Goal: Information Seeking & Learning: Find specific fact

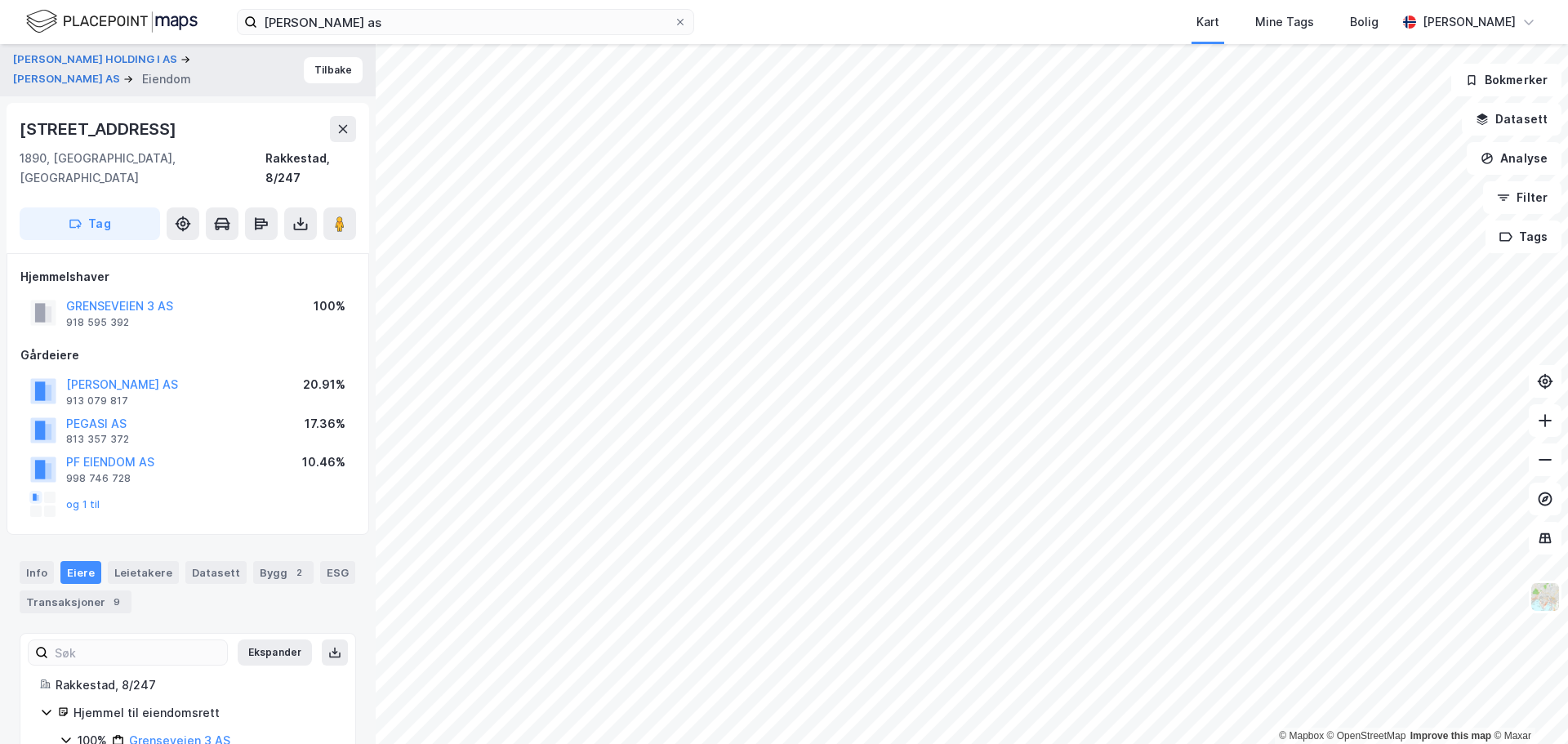
scroll to position [54, 0]
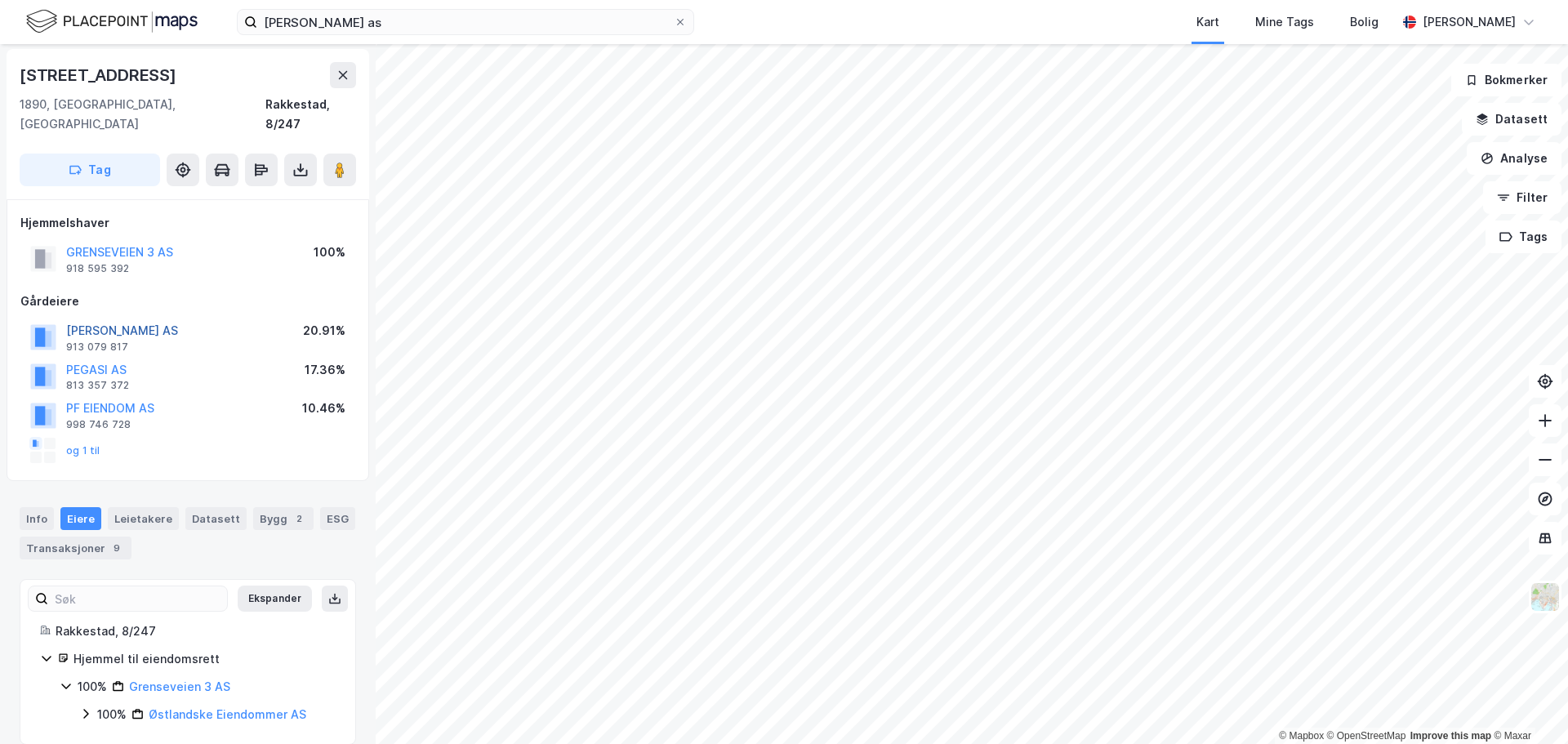
click at [0, 0] on button "[PERSON_NAME] AS" at bounding box center [0, 0] width 0 height 0
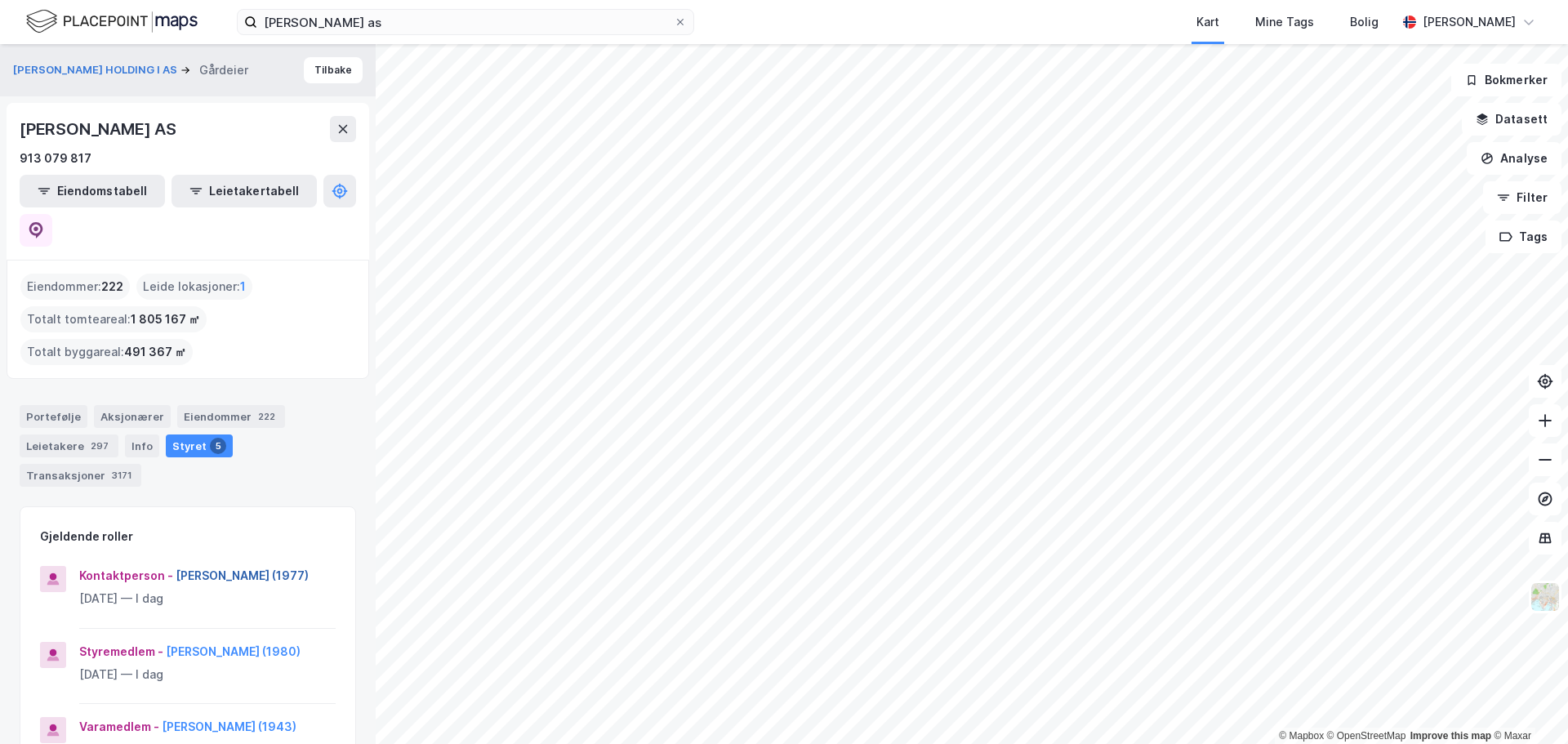
click at [0, 0] on button "[PERSON_NAME] (1977)" at bounding box center [0, 0] width 0 height 0
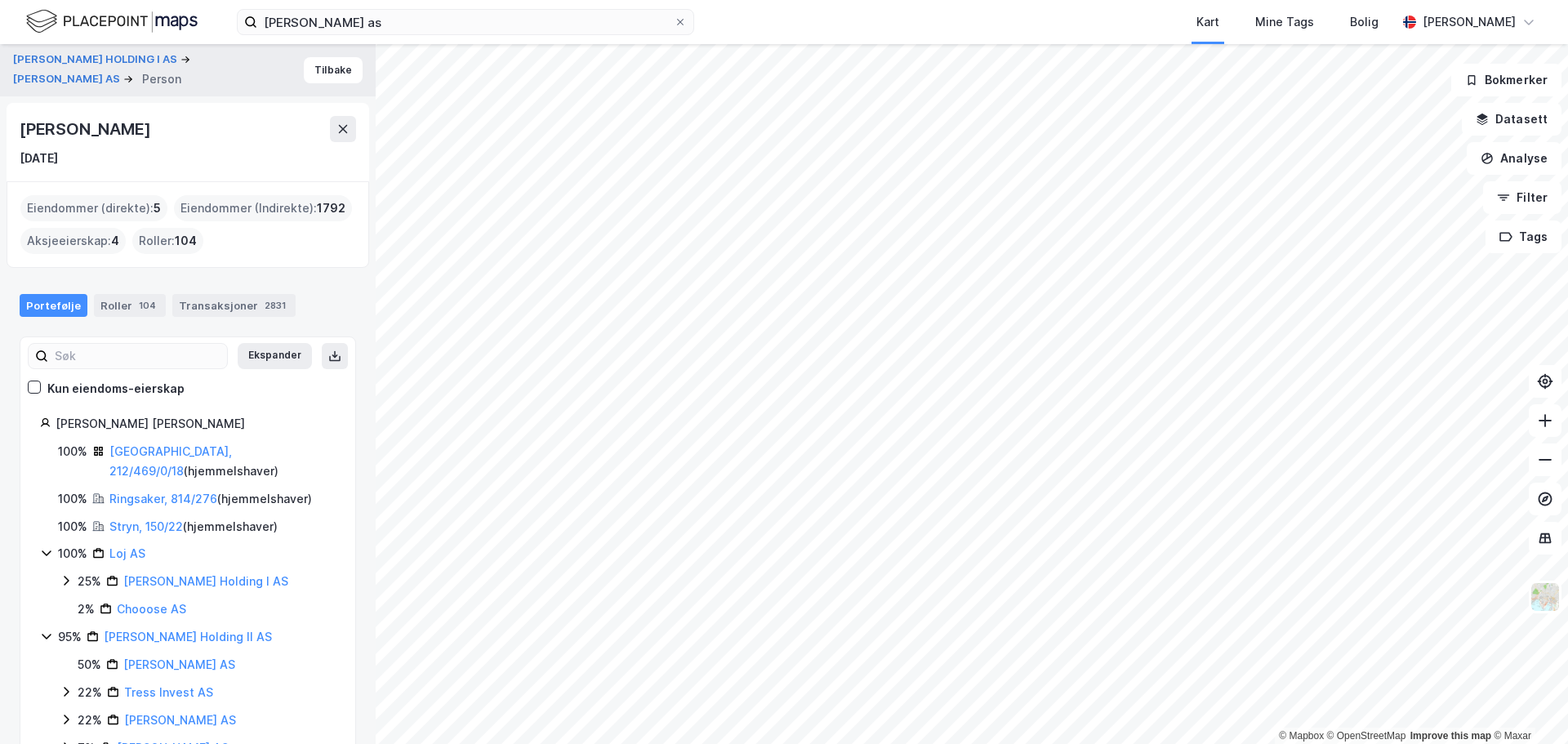
drag, startPoint x: 191, startPoint y: 133, endPoint x: 17, endPoint y: 129, distance: 174.0
click at [17, 129] on div "[PERSON_NAME] [DATE]" at bounding box center [188, 142] width 363 height 79
copy div "[PERSON_NAME]"
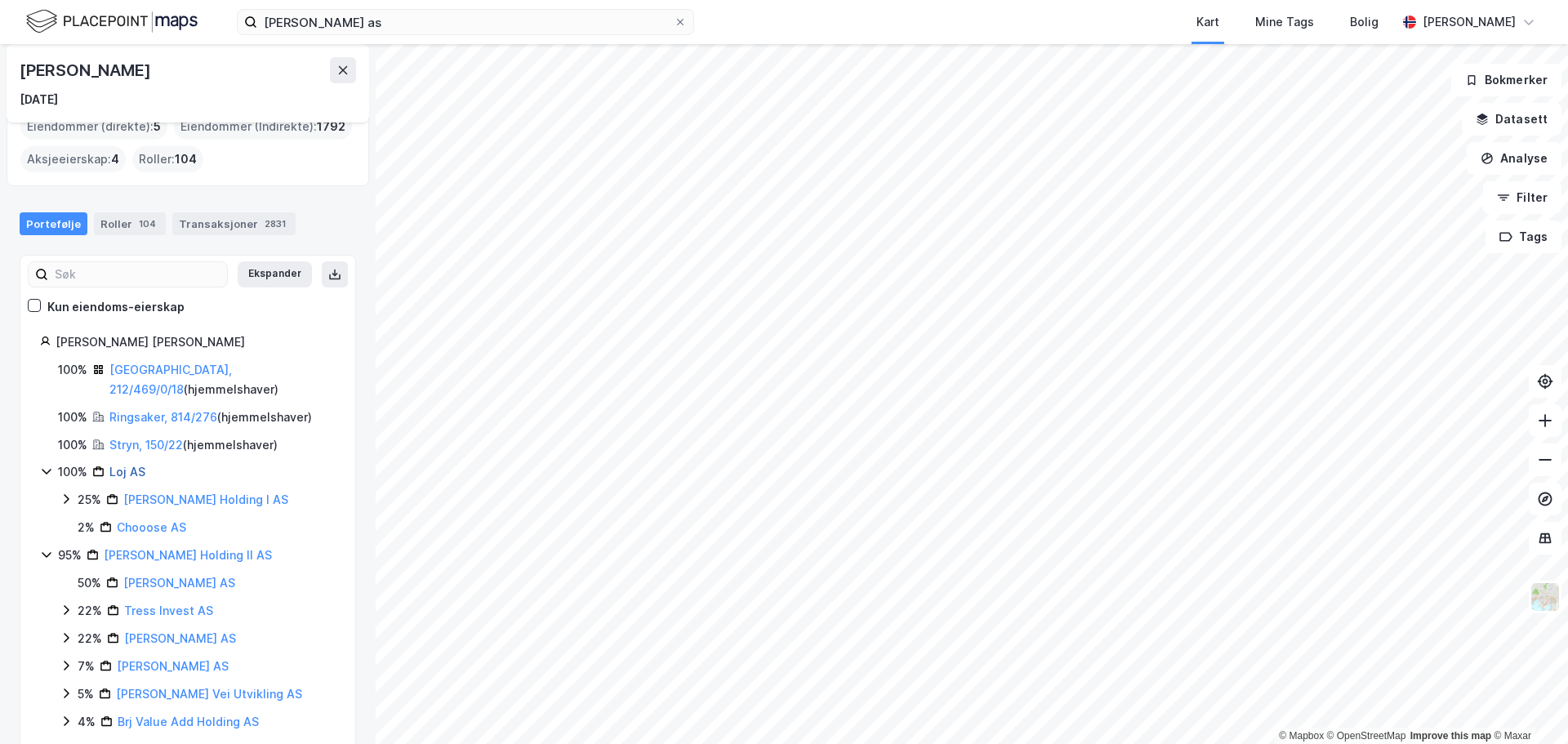
click at [135, 465] on link "Loj AS" at bounding box center [127, 471] width 36 height 14
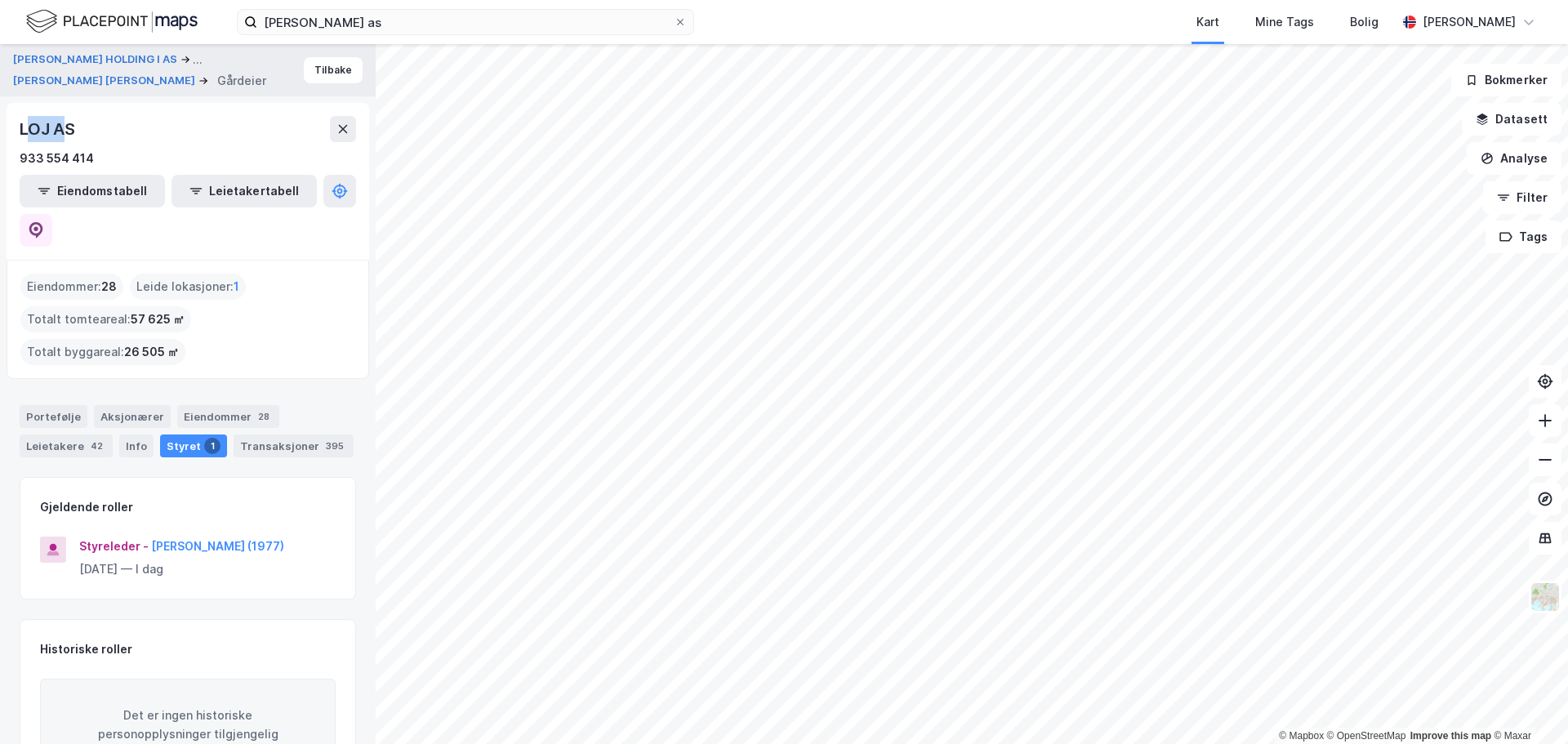
drag, startPoint x: 61, startPoint y: 131, endPoint x: 27, endPoint y: 130, distance: 34.0
click at [27, 130] on div "LOJ AS" at bounding box center [49, 128] width 59 height 26
click at [70, 130] on div "LOJ AS" at bounding box center [49, 128] width 59 height 26
drag, startPoint x: 78, startPoint y: 131, endPoint x: 21, endPoint y: 132, distance: 57.0
click at [21, 132] on div "LOJ AS" at bounding box center [49, 128] width 59 height 26
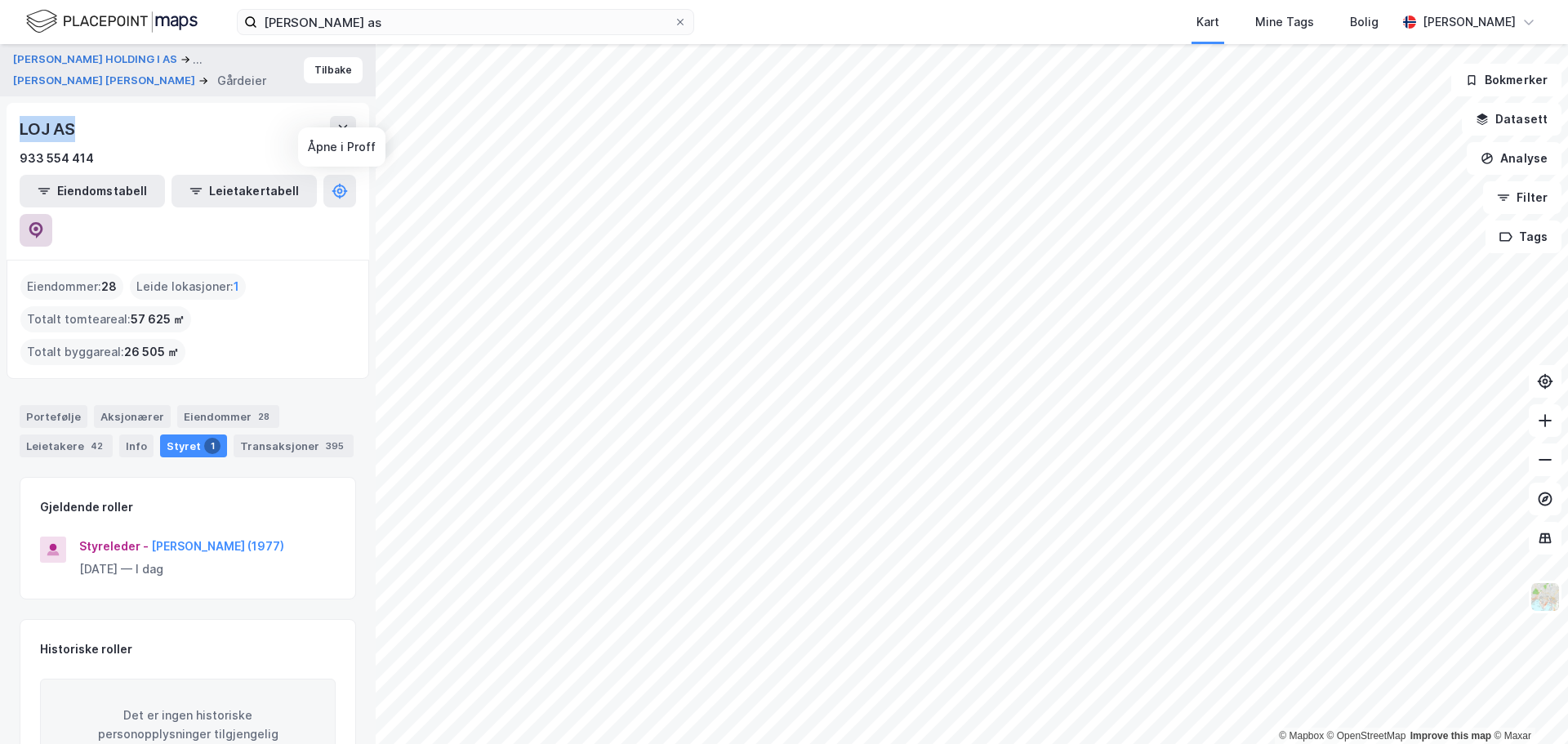
click at [44, 222] on icon at bounding box center [36, 230] width 16 height 16
click at [318, 70] on button "Tilbake" at bounding box center [332, 70] width 59 height 26
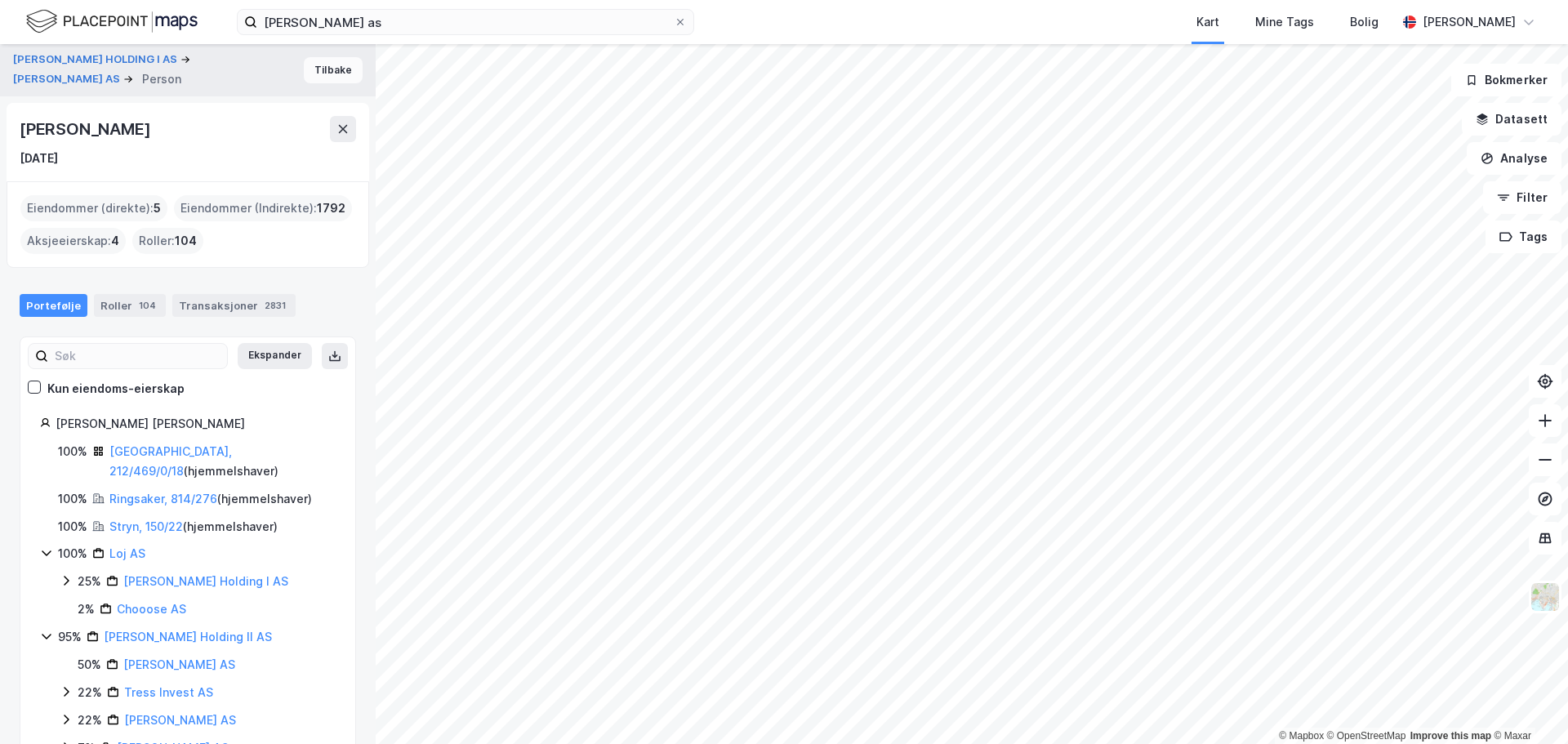
click at [310, 62] on button "Tilbake" at bounding box center [332, 70] width 59 height 26
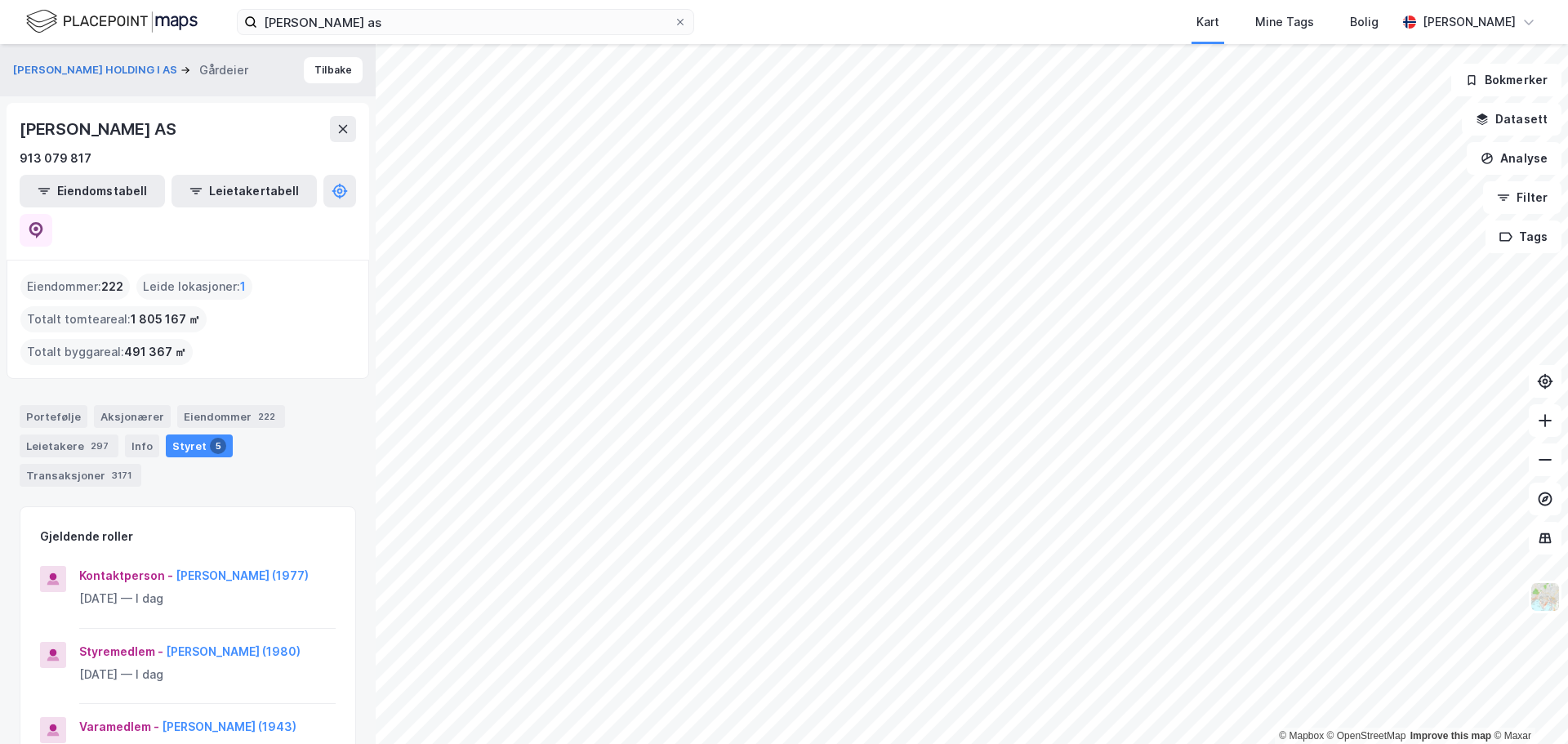
drag, startPoint x: 102, startPoint y: 246, endPoint x: 133, endPoint y: 257, distance: 32.9
click at [124, 274] on div "Eiendommer : 222" at bounding box center [75, 286] width 109 height 26
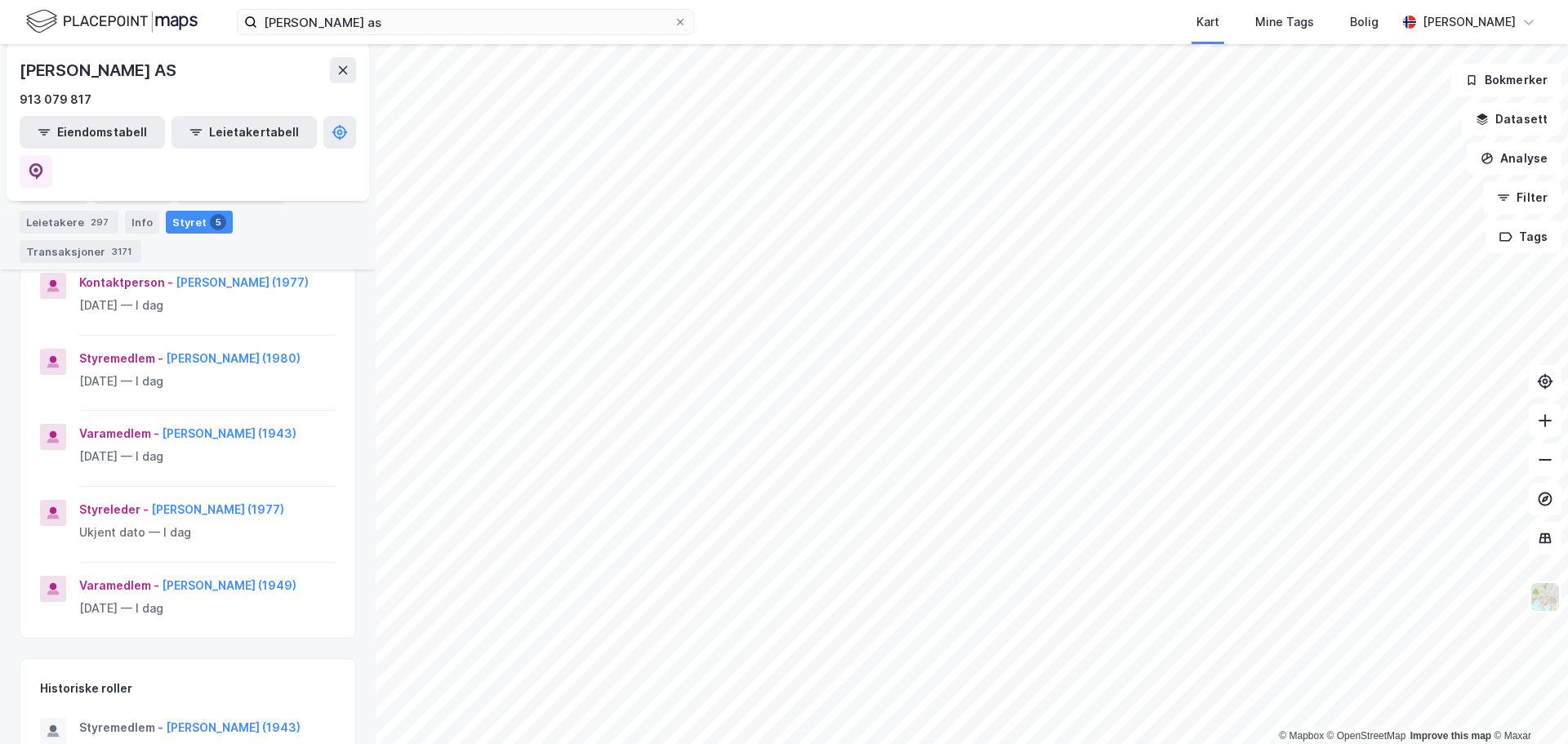
scroll to position [327, 0]
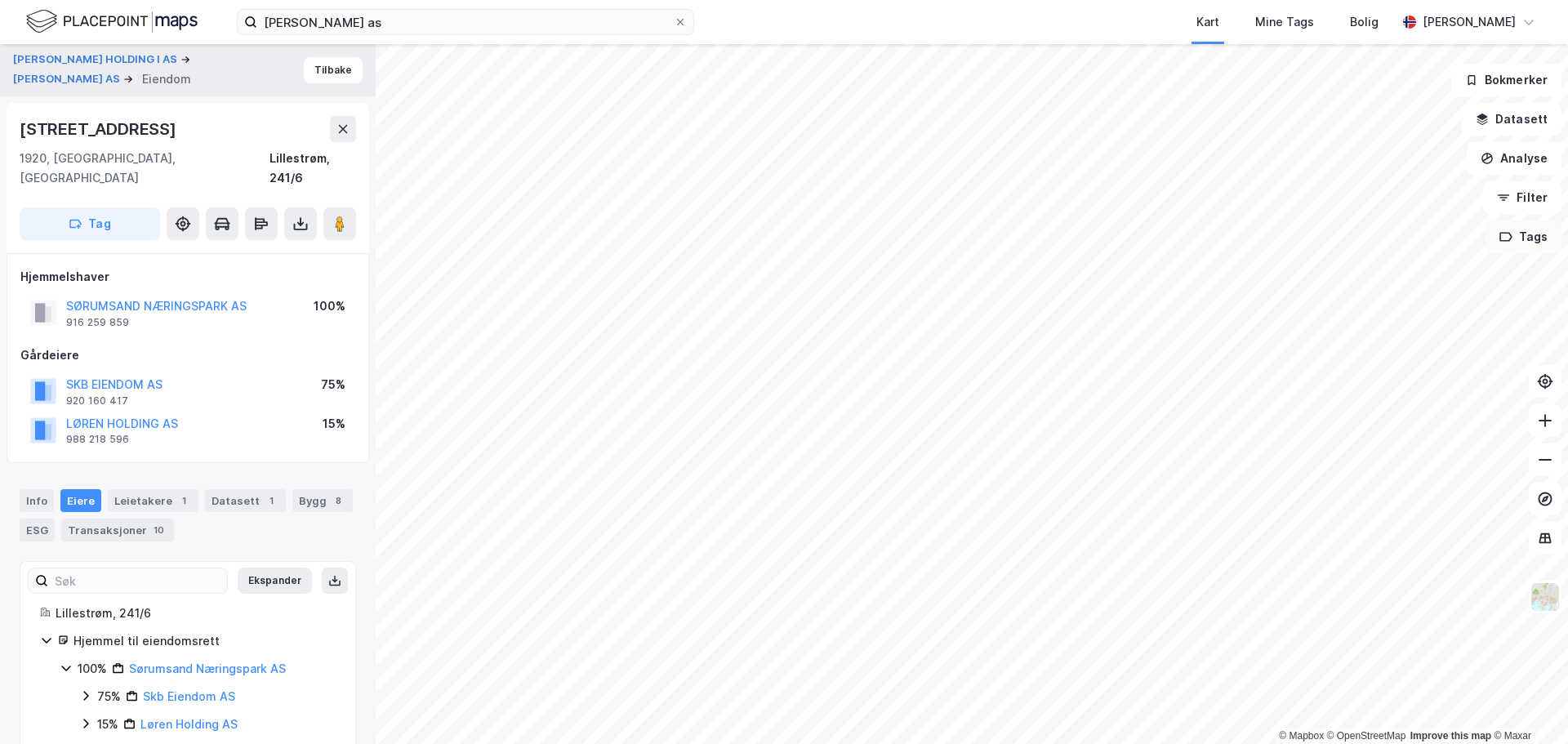
click at [1515, 243] on button "Tags" at bounding box center [1524, 237] width 76 height 33
click at [1303, 284] on div "lag tilbud ( 20 )" at bounding box center [1349, 280] width 155 height 14
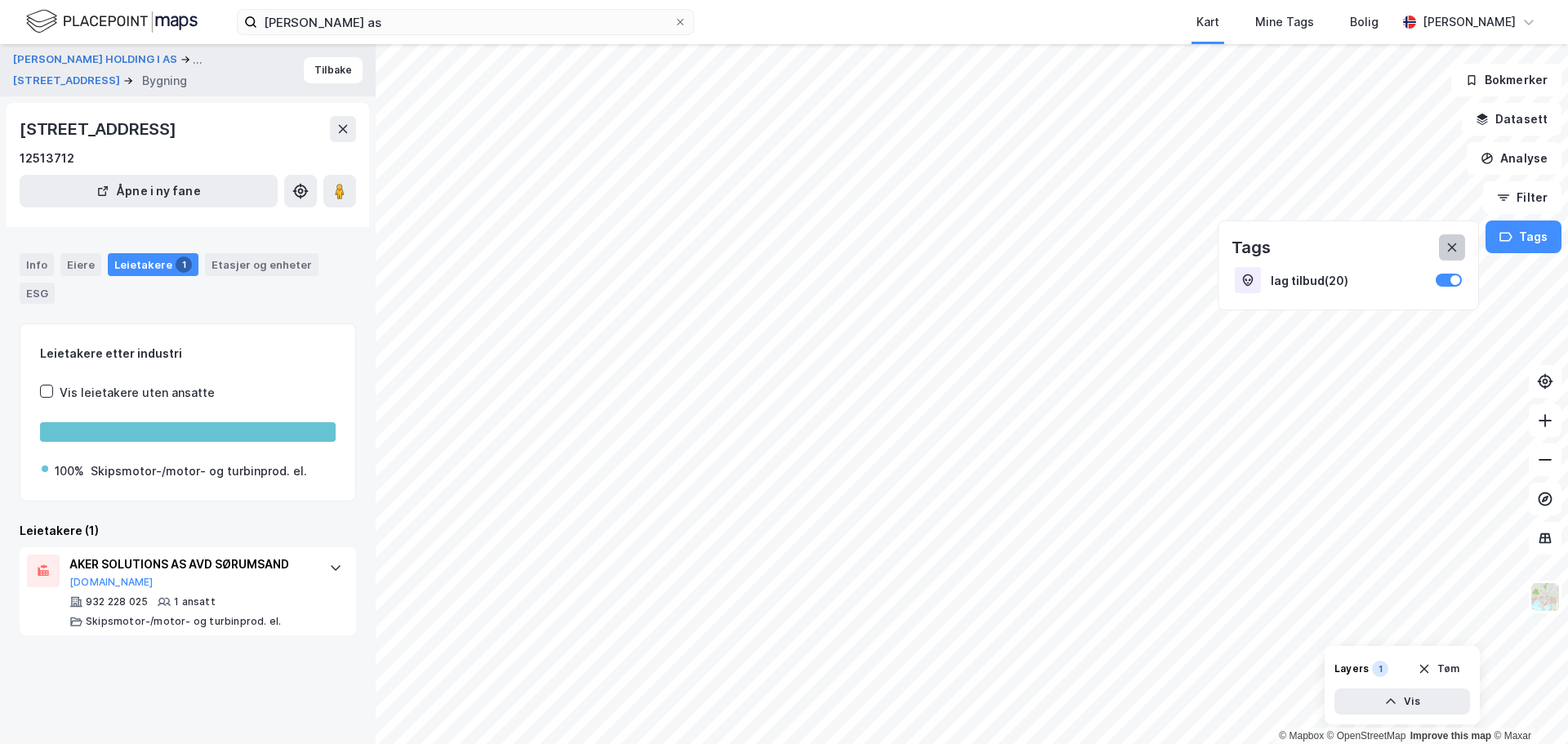
click at [1451, 245] on icon at bounding box center [1452, 248] width 9 height 9
click at [333, 70] on button "Tilbake" at bounding box center [332, 70] width 59 height 26
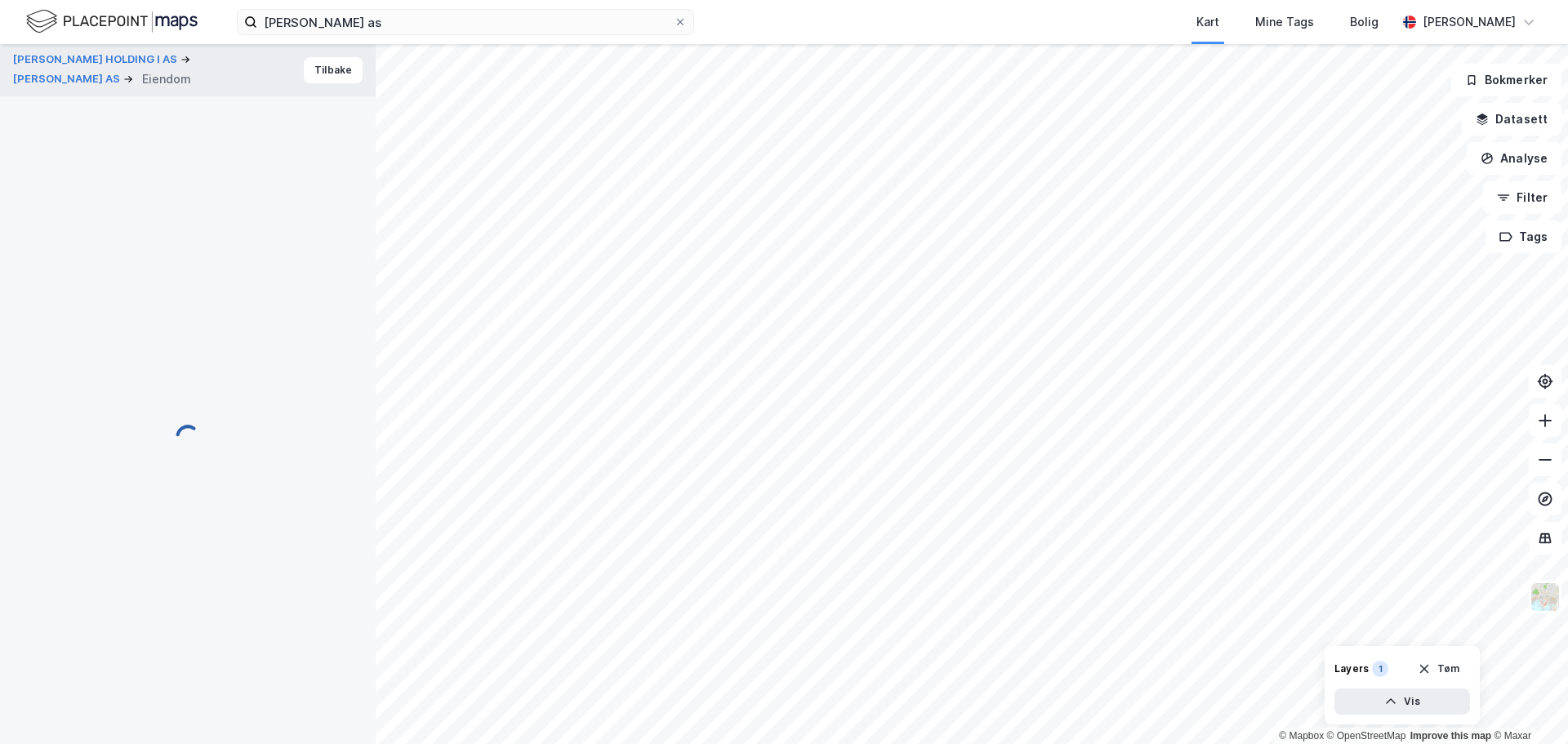
scroll to position [39, 0]
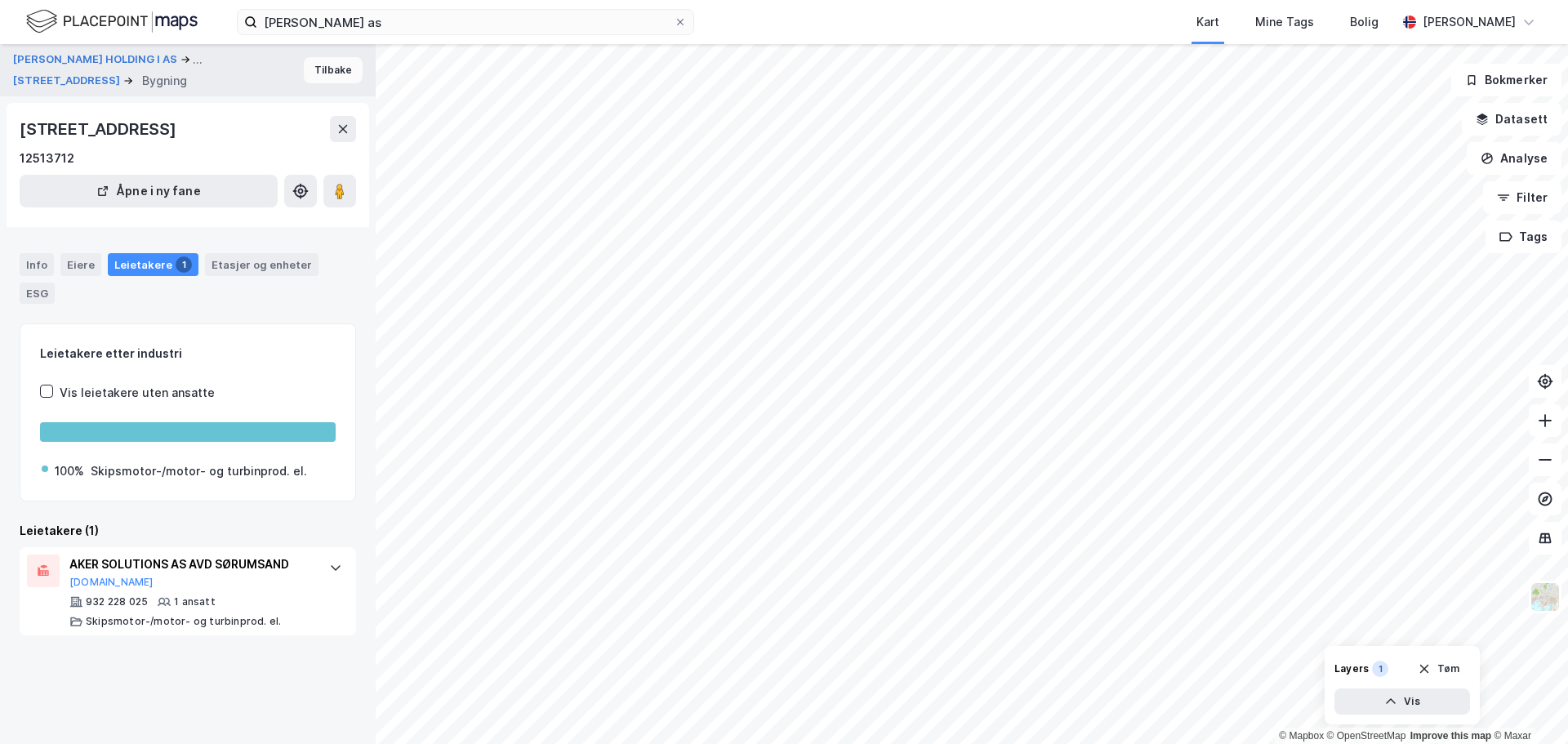
click at [324, 74] on button "Tilbake" at bounding box center [332, 70] width 59 height 26
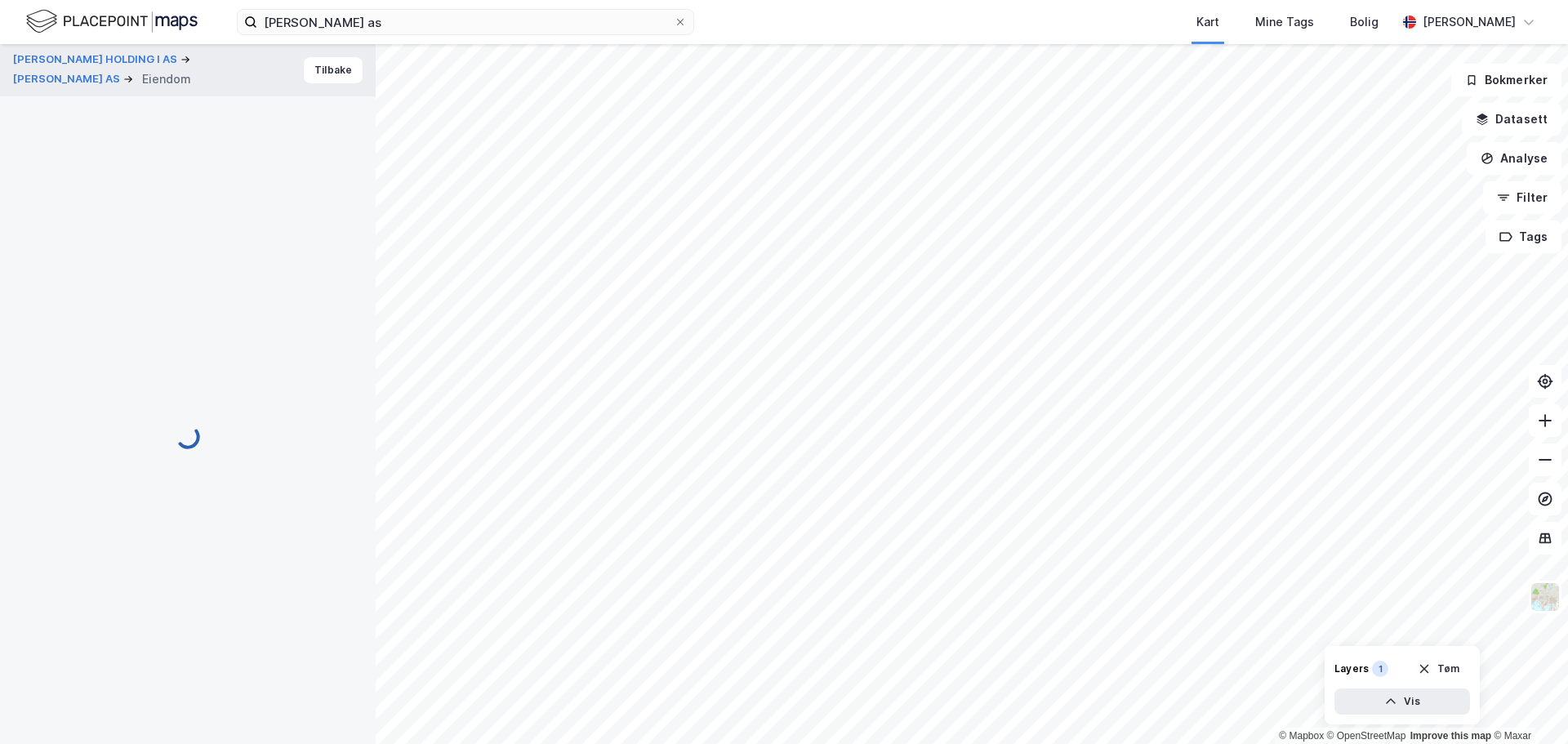
scroll to position [39, 0]
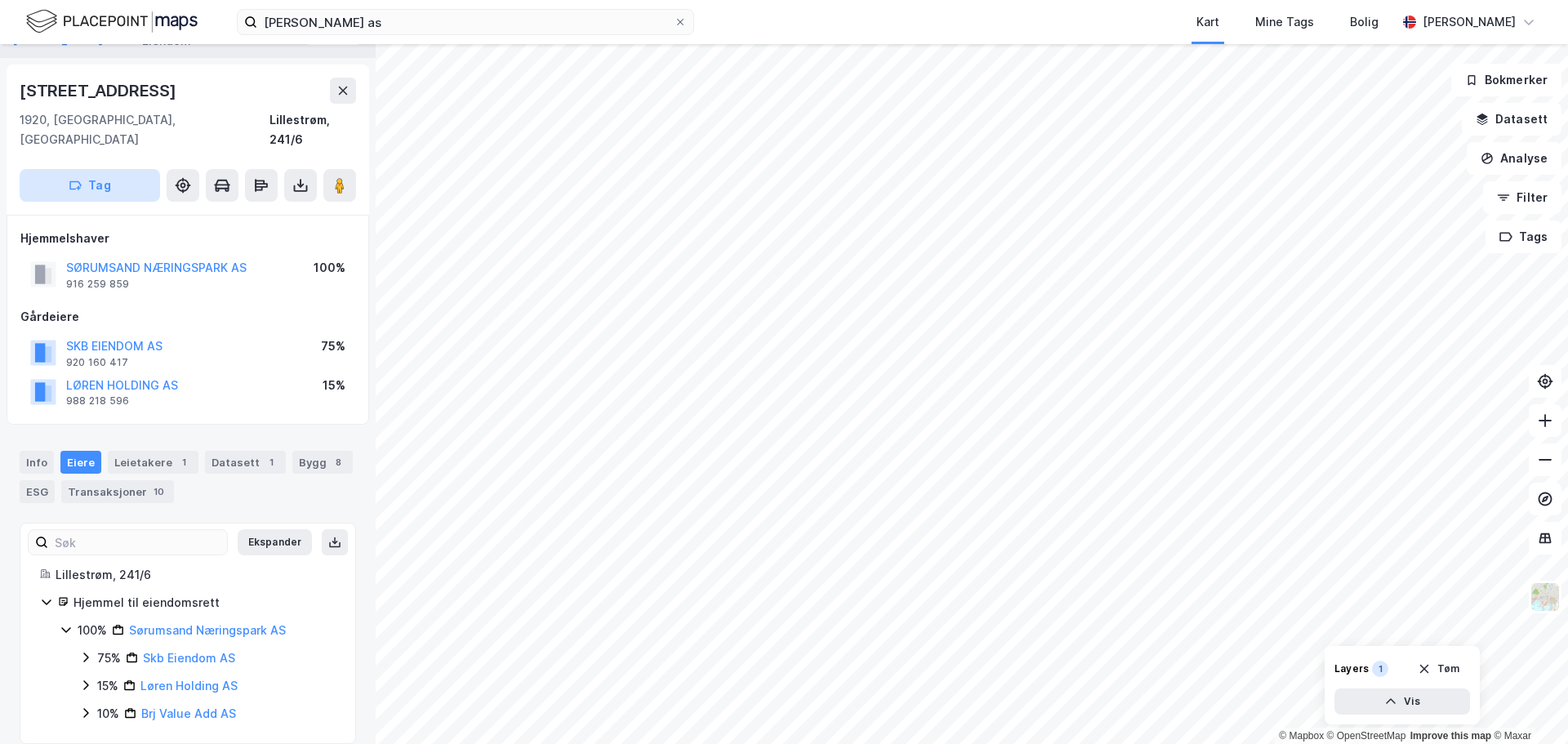
click at [92, 169] on button "Tag" at bounding box center [90, 185] width 141 height 33
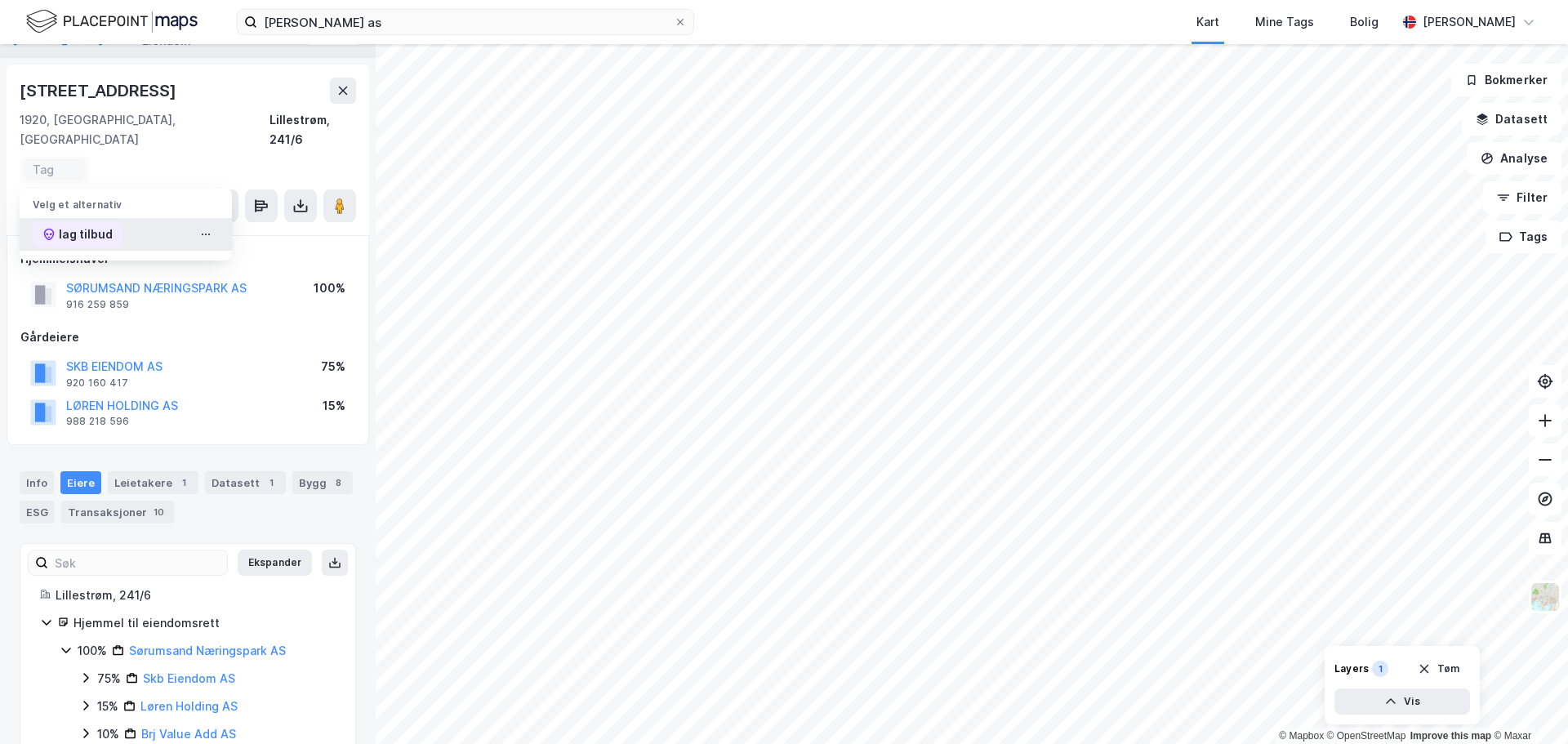
click at [58, 221] on div "lag tilbud" at bounding box center [77, 234] width 89 height 26
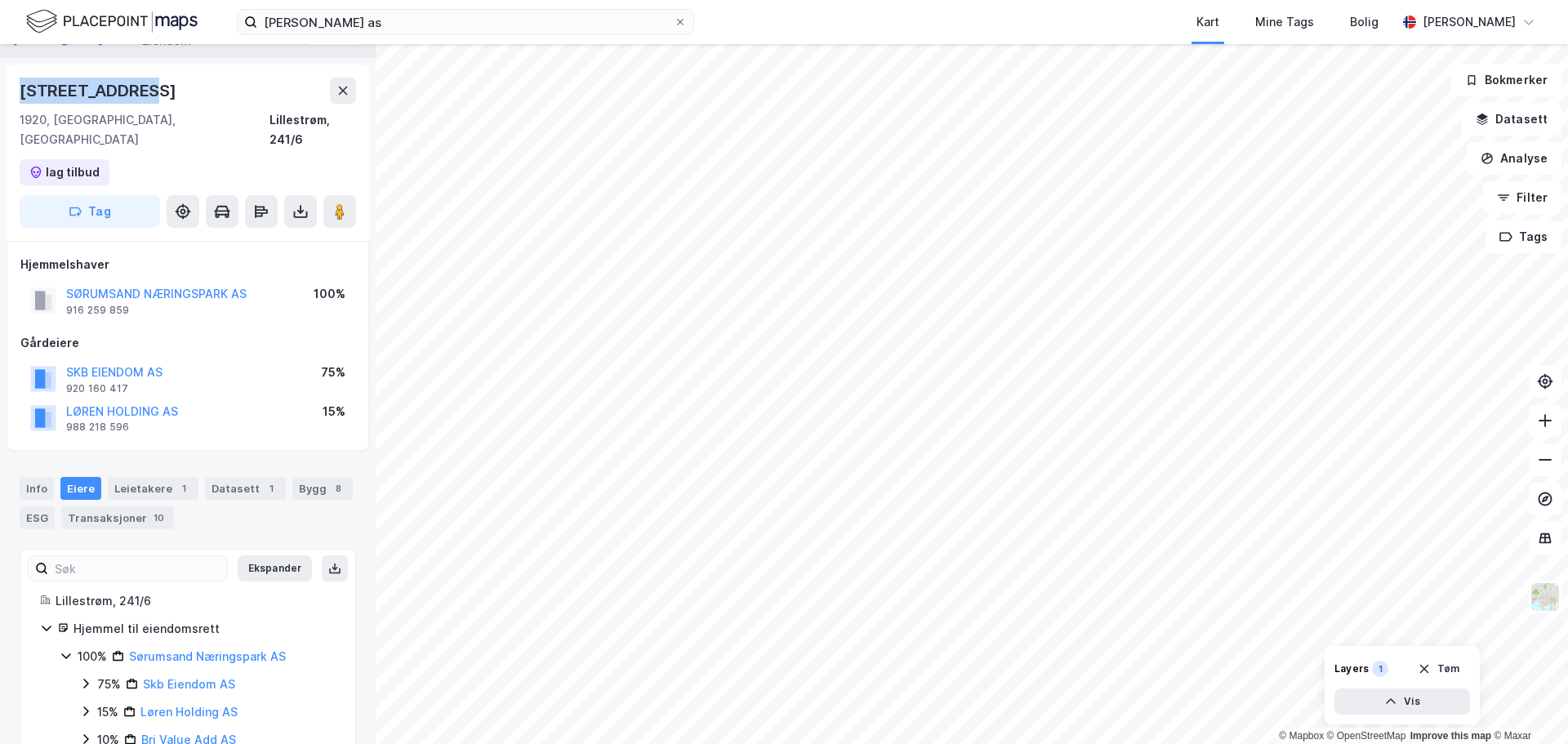
drag, startPoint x: 125, startPoint y: 89, endPoint x: 21, endPoint y: 99, distance: 104.5
click at [21, 99] on div "[STREET_ADDRESS]" at bounding box center [99, 90] width 160 height 26
copy div "[STREET_ADDRESS]"
click at [0, 0] on button "SKB EIENDOM AS" at bounding box center [0, 0] width 0 height 0
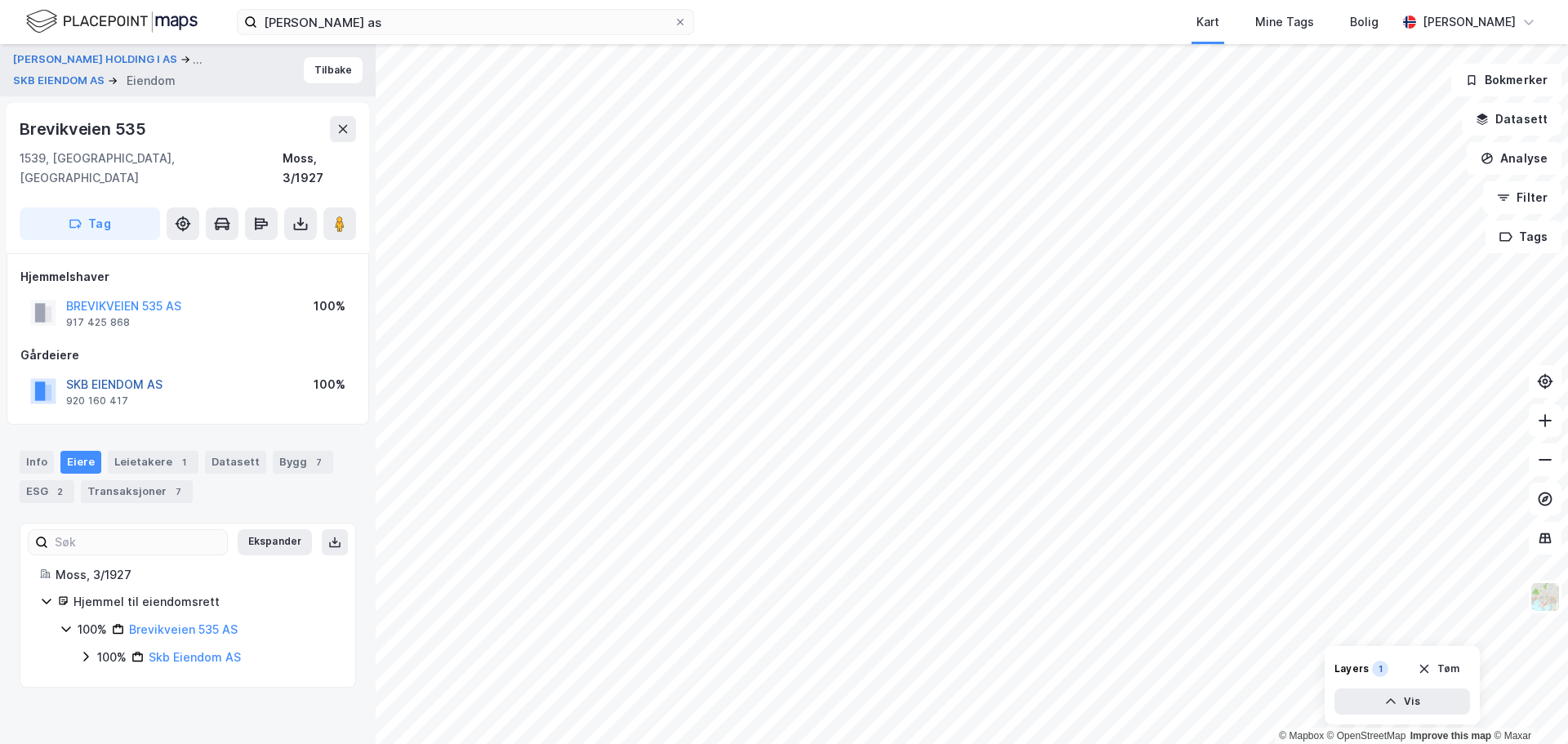
click at [0, 0] on button "SKB EIENDOM AS" at bounding box center [0, 0] width 0 height 0
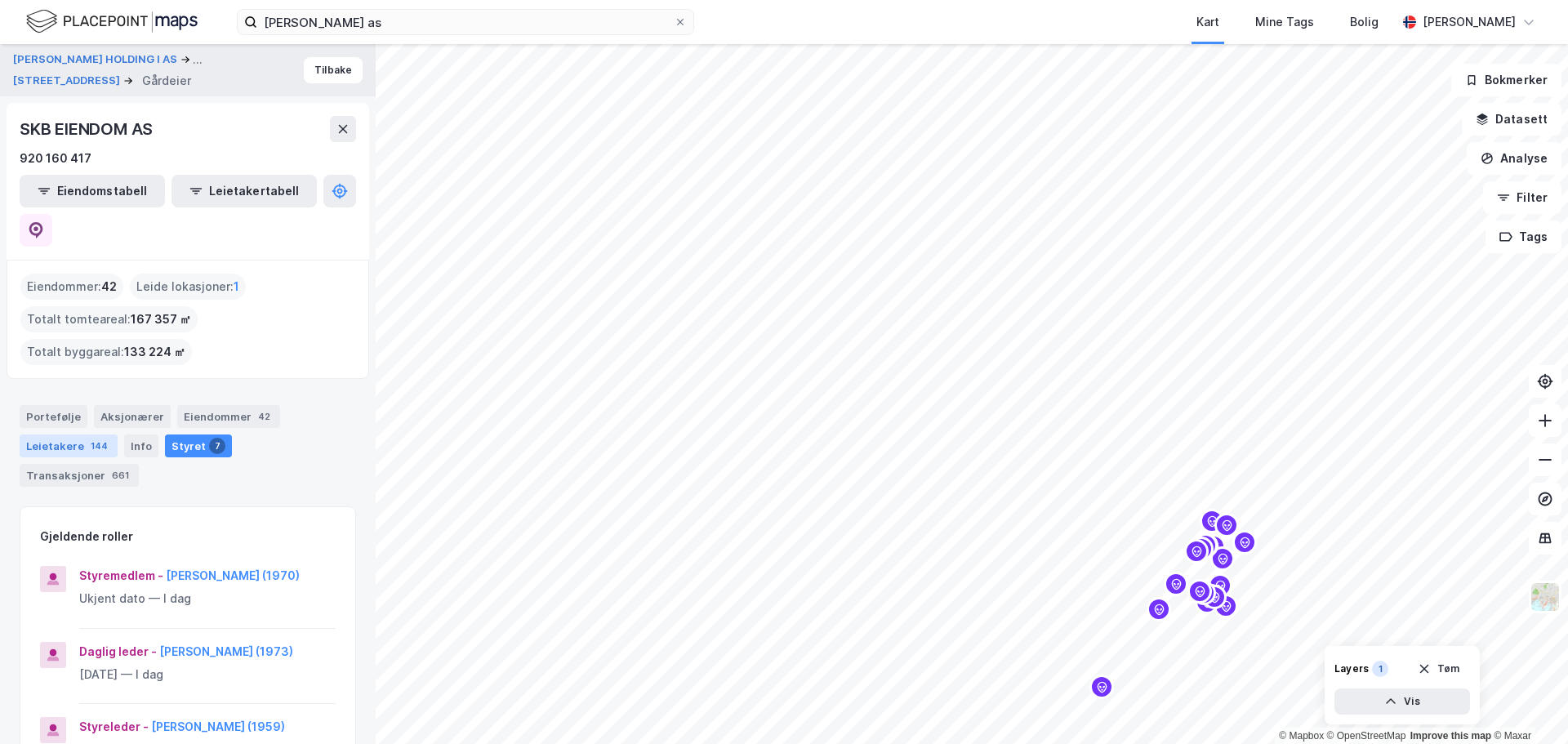
click at [72, 434] on div "Leietakere 144" at bounding box center [69, 445] width 98 height 23
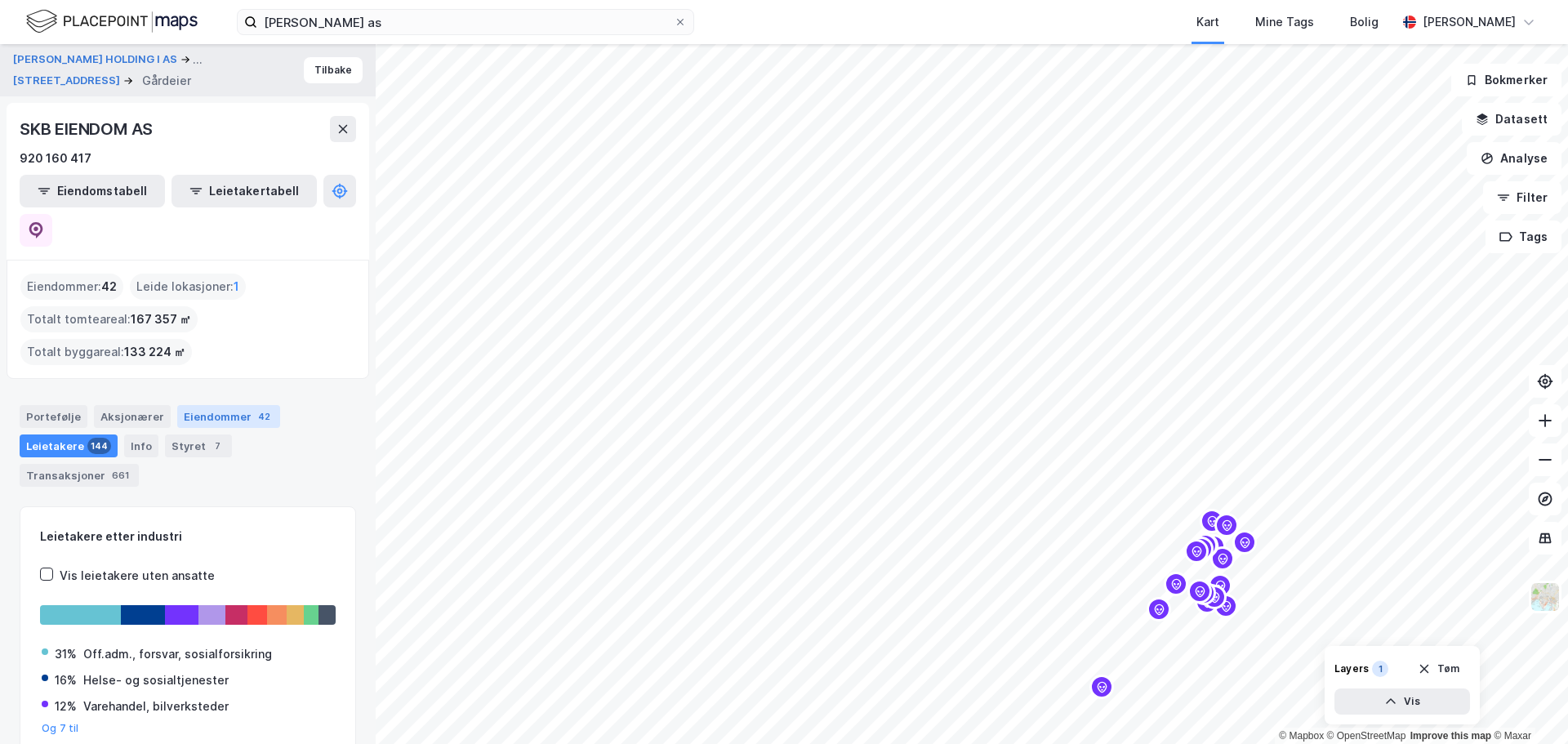
click at [192, 405] on div "Eiendommer 42" at bounding box center [229, 416] width 103 height 23
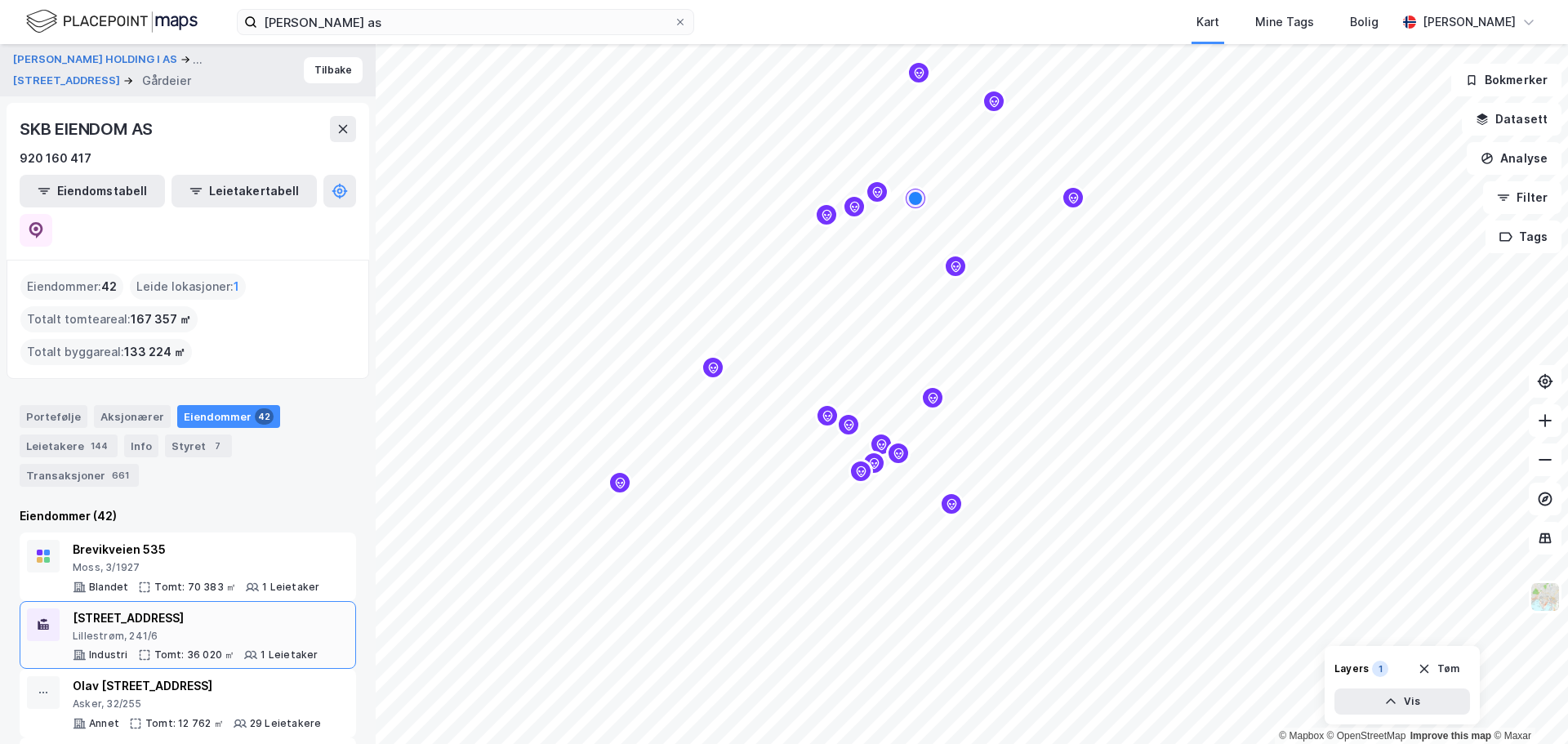
click at [181, 609] on div "[STREET_ADDRESS]" at bounding box center [195, 618] width 246 height 20
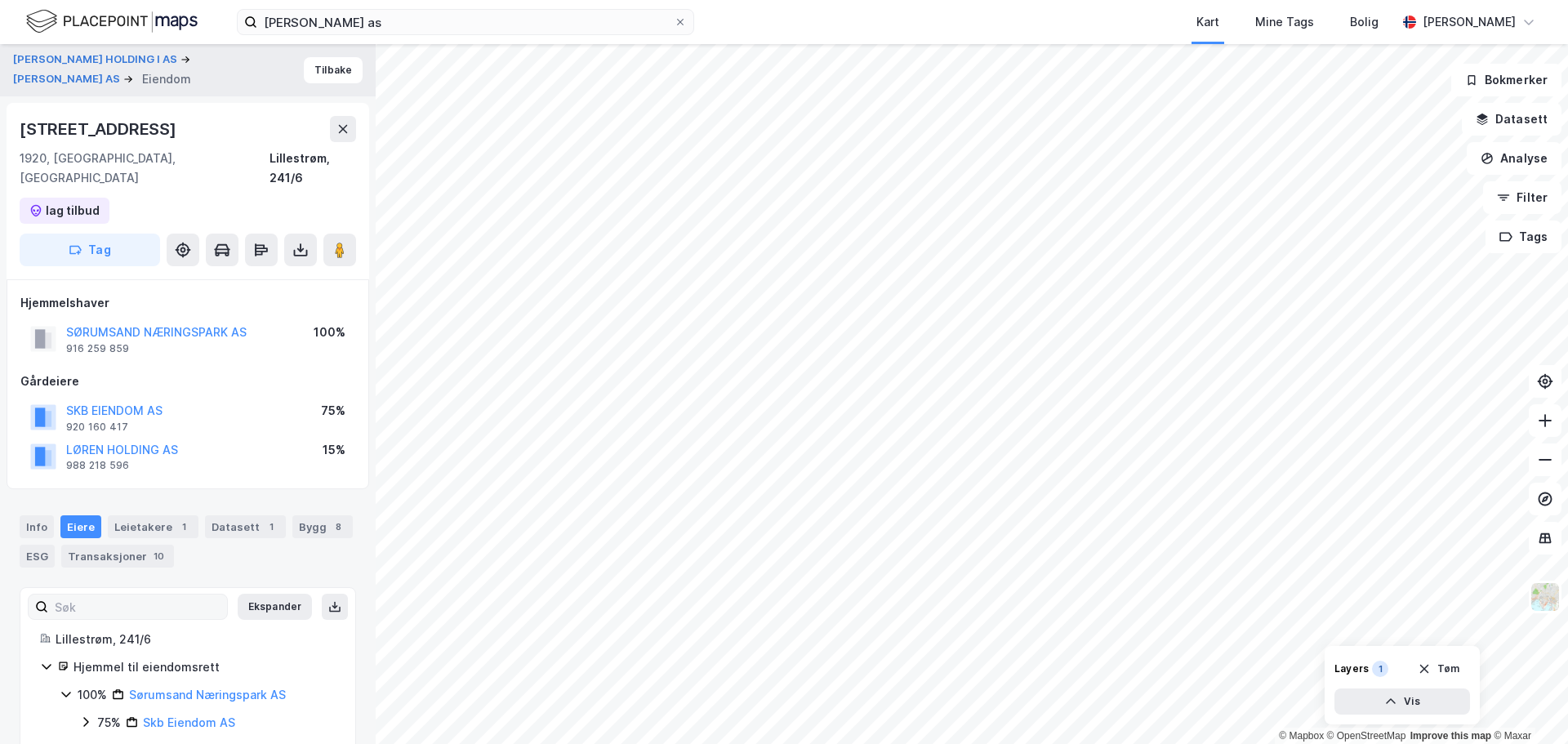
scroll to position [39, 0]
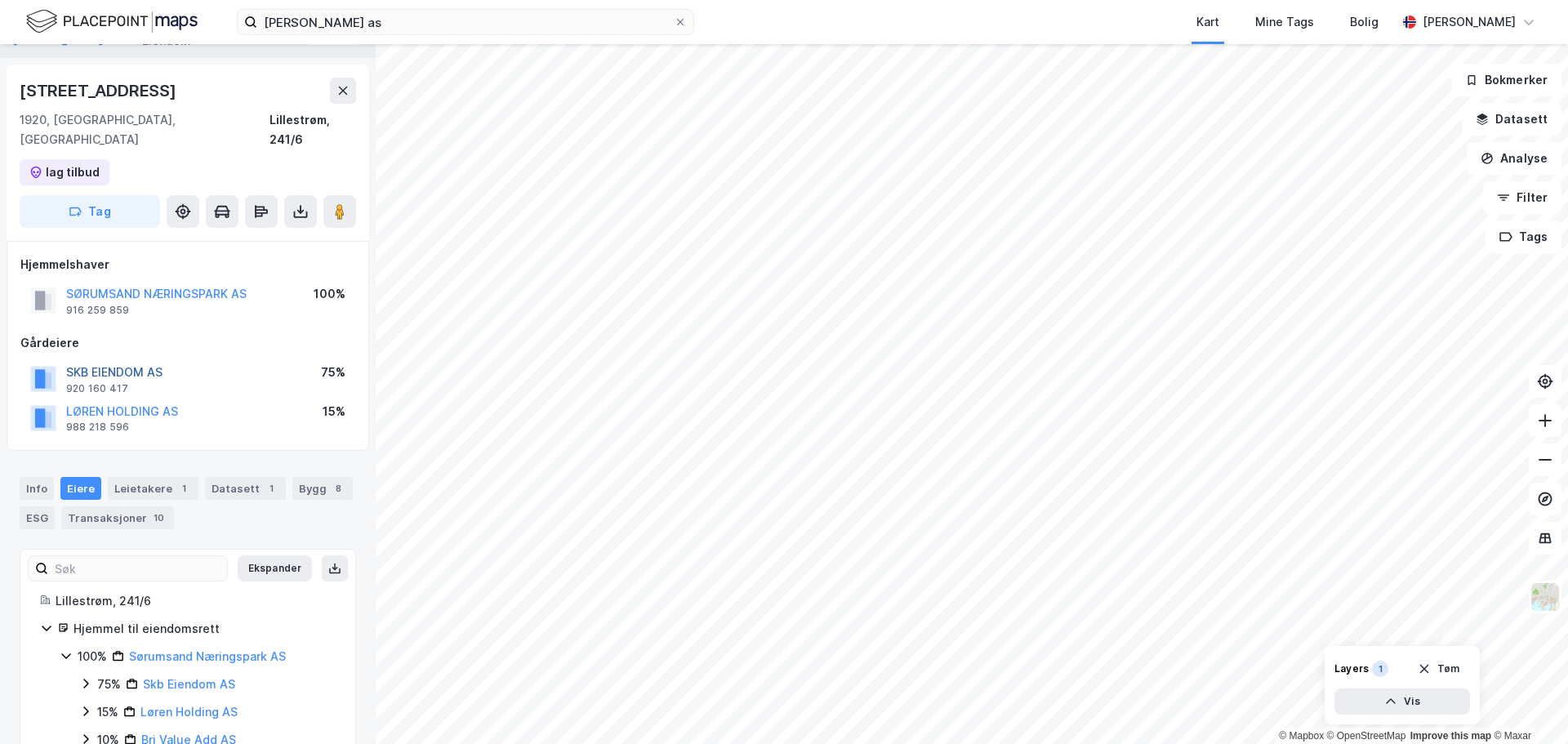
click at [0, 0] on button "SKB EIENDOM AS" at bounding box center [0, 0] width 0 height 0
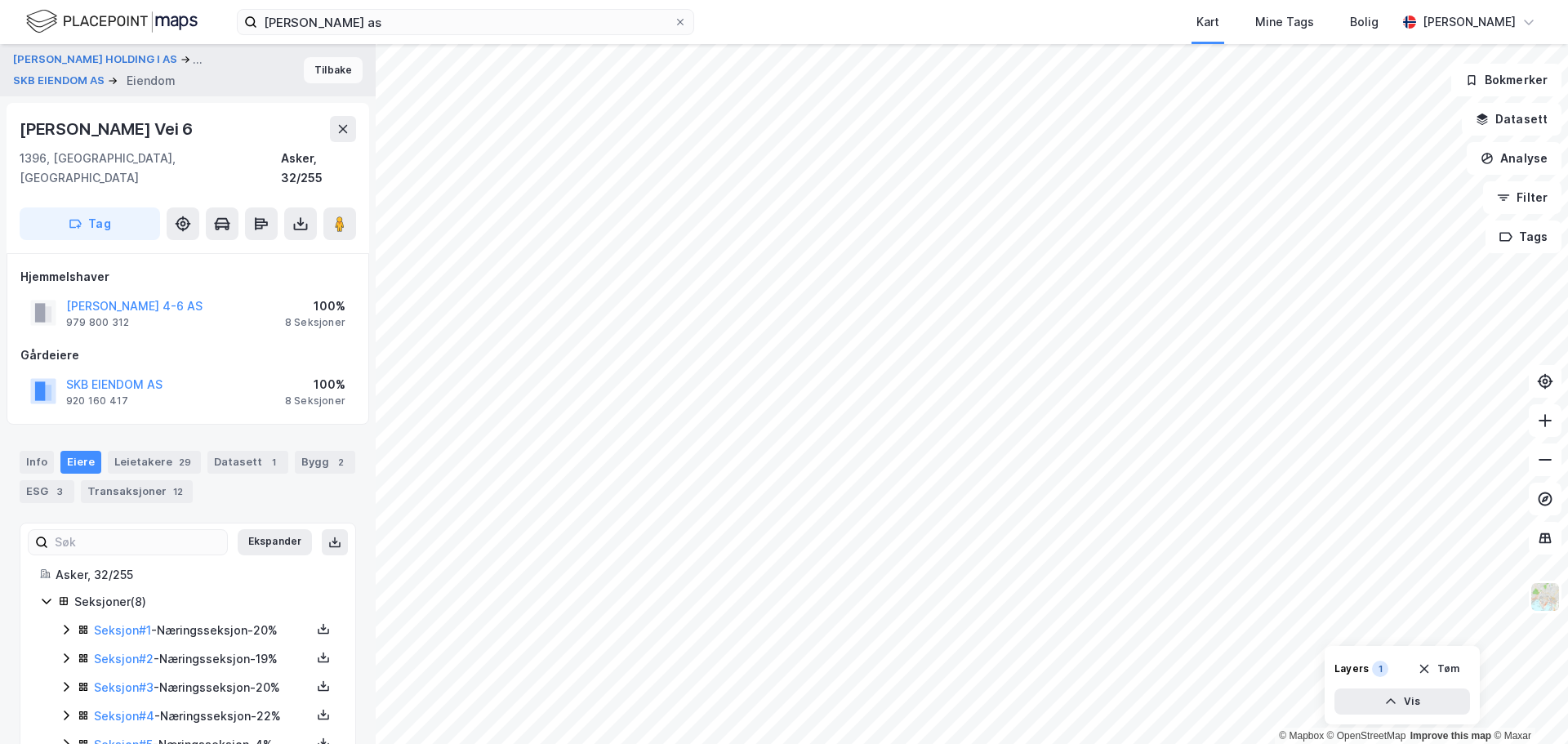
click at [334, 61] on button "Tilbake" at bounding box center [332, 70] width 59 height 26
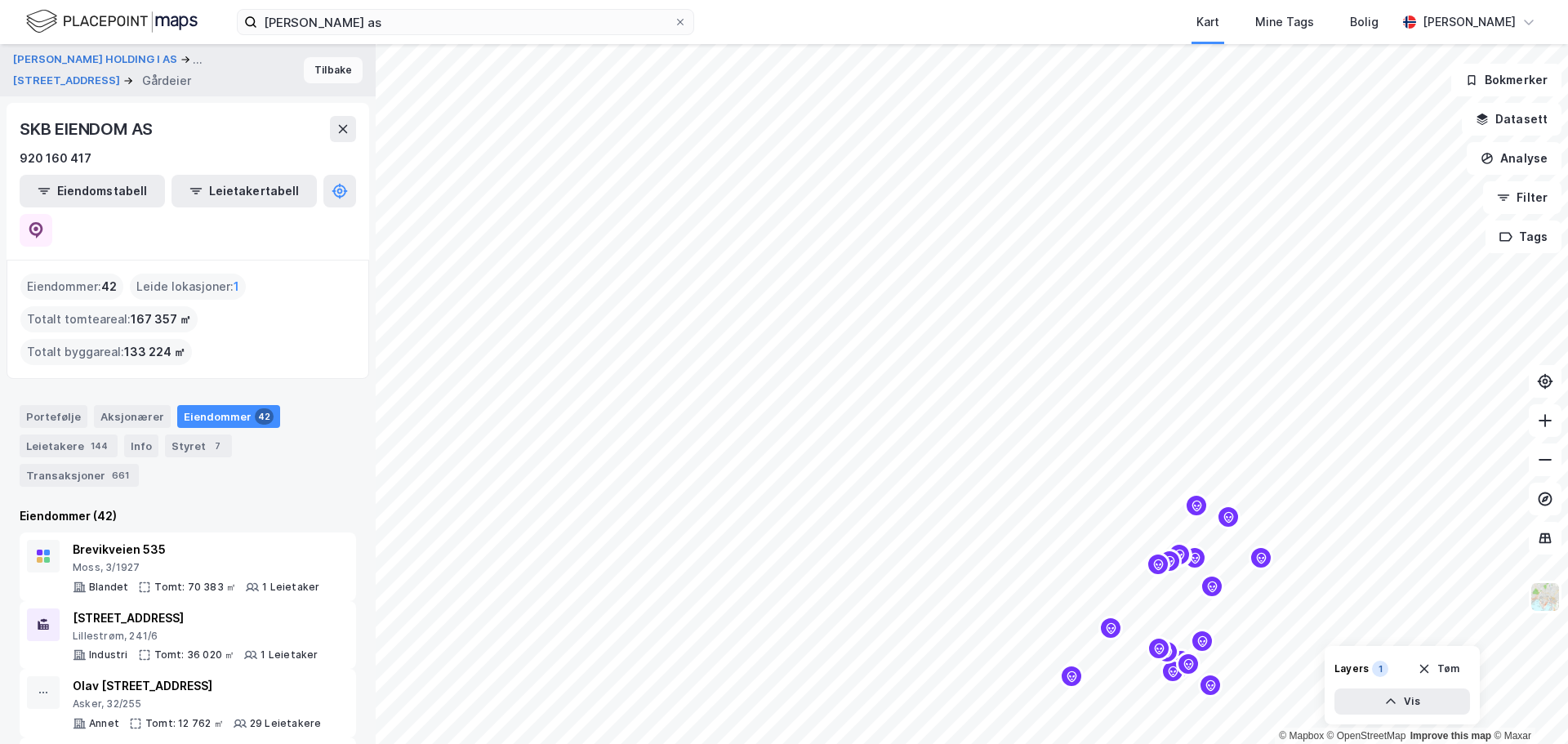
click at [323, 79] on button "Tilbake" at bounding box center [332, 70] width 59 height 26
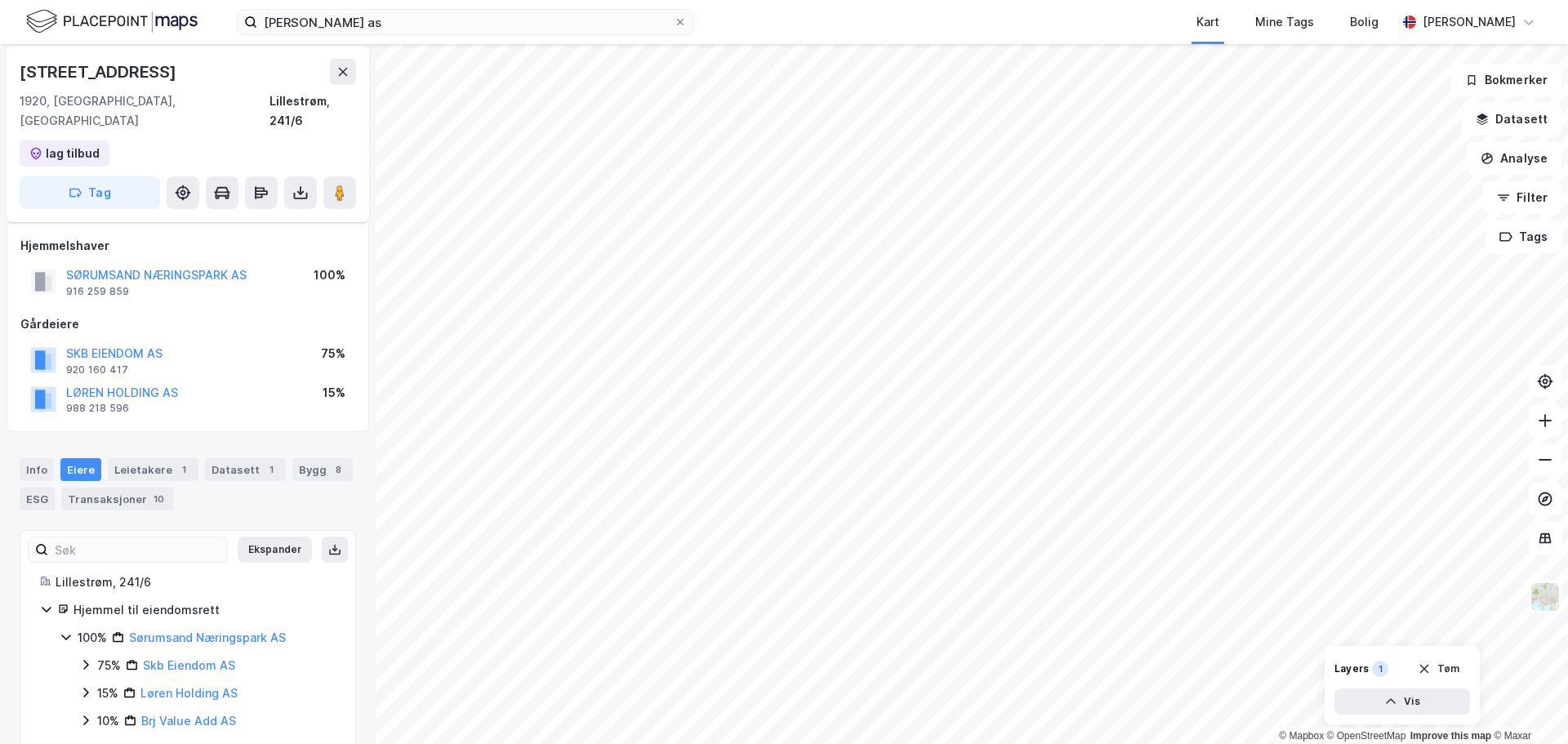
scroll to position [64, 0]
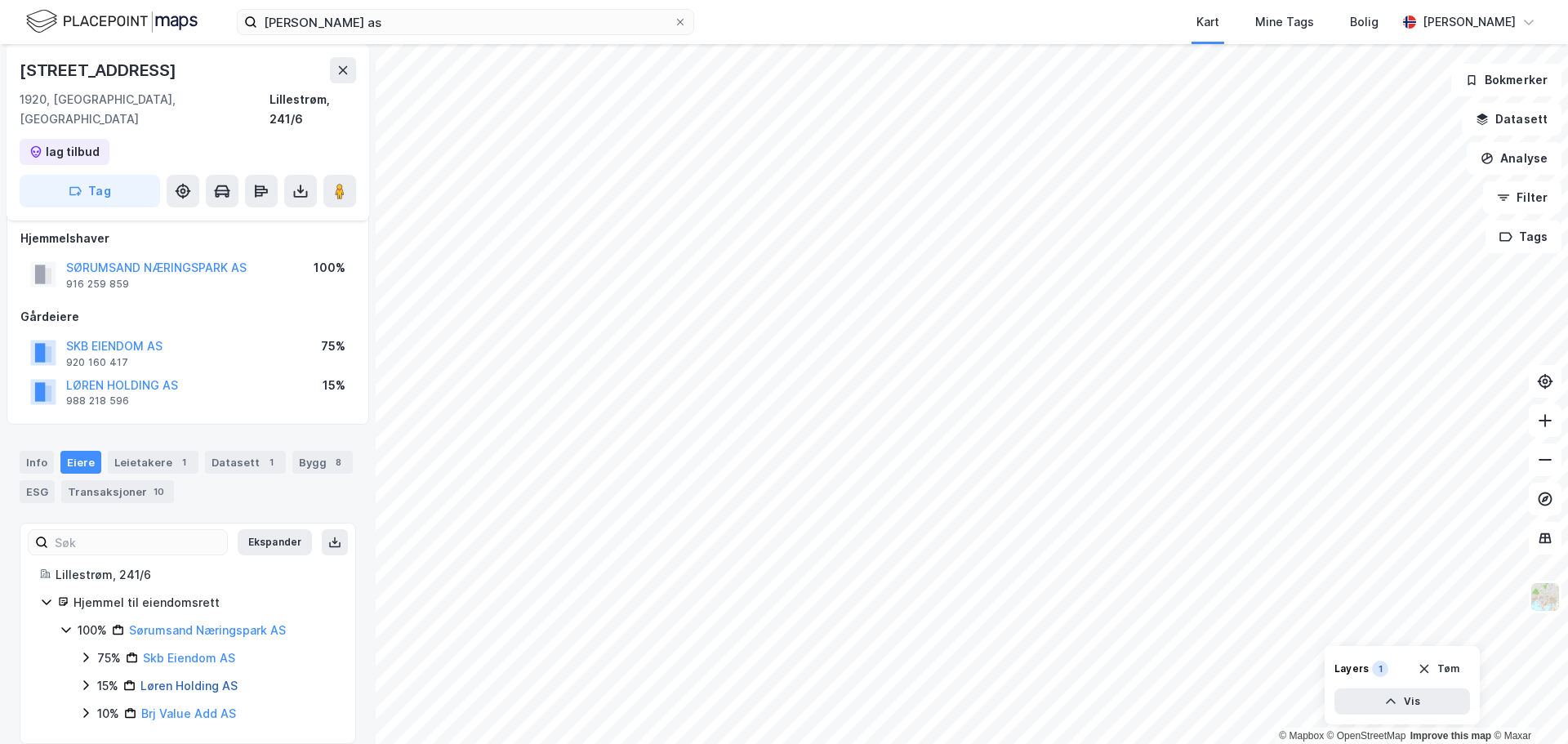
click at [205, 679] on link "Løren Holding AS" at bounding box center [190, 685] width 98 height 14
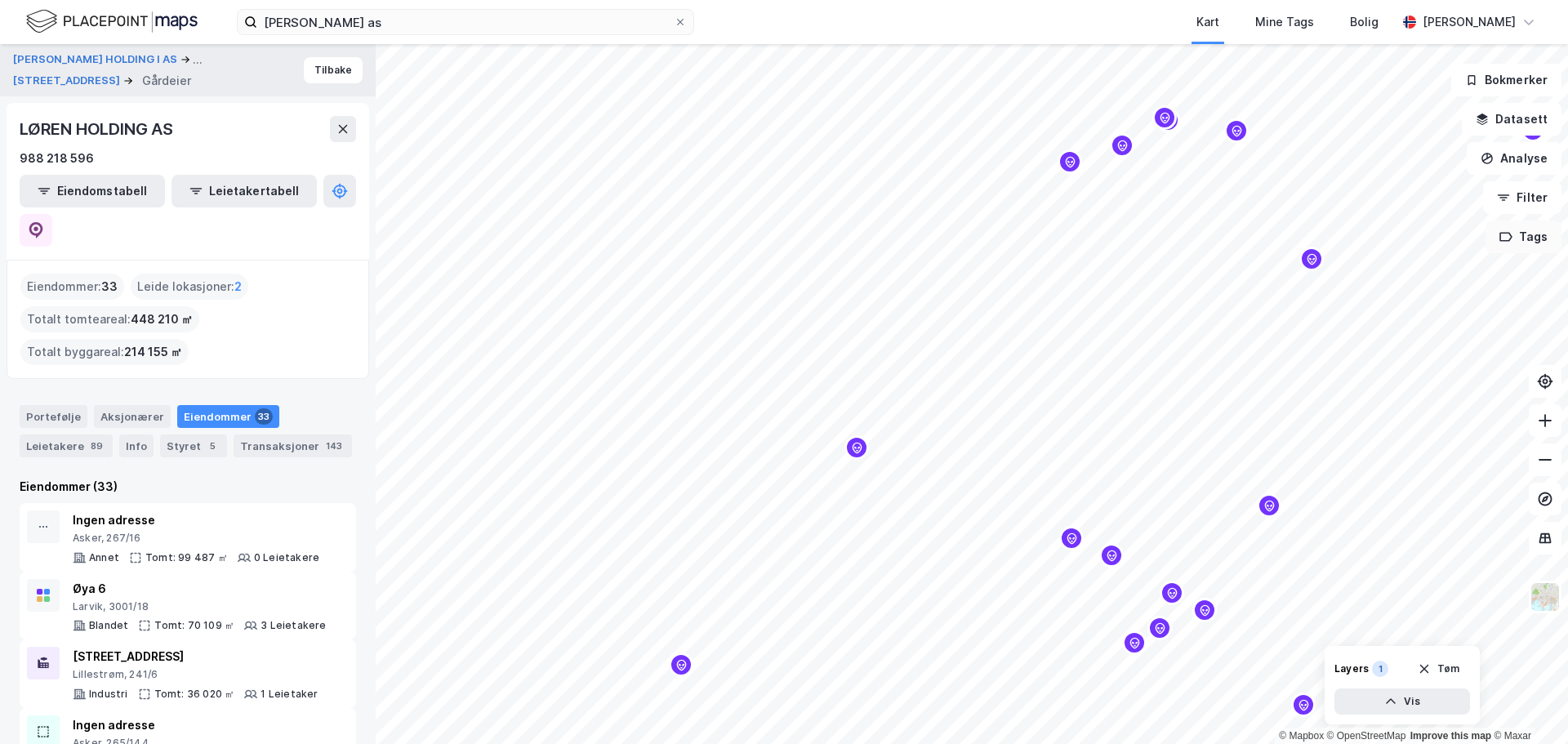
click at [1527, 240] on button "Tags" at bounding box center [1524, 237] width 76 height 33
click at [1456, 252] on icon at bounding box center [1452, 247] width 13 height 13
click at [1510, 237] on icon "button" at bounding box center [1506, 237] width 13 height 13
click at [1442, 281] on div at bounding box center [1449, 280] width 26 height 13
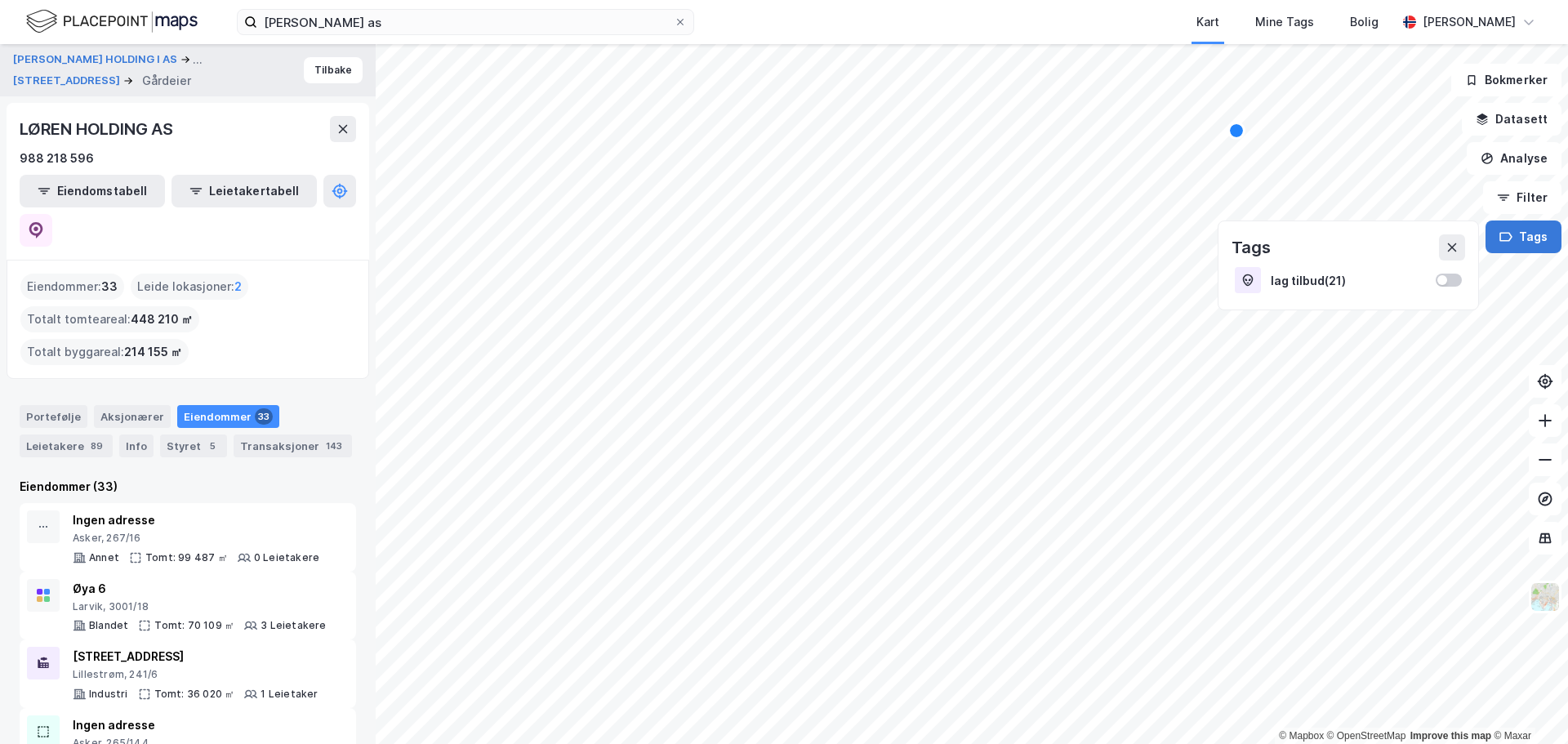
click at [1492, 240] on button "Tags" at bounding box center [1524, 237] width 76 height 33
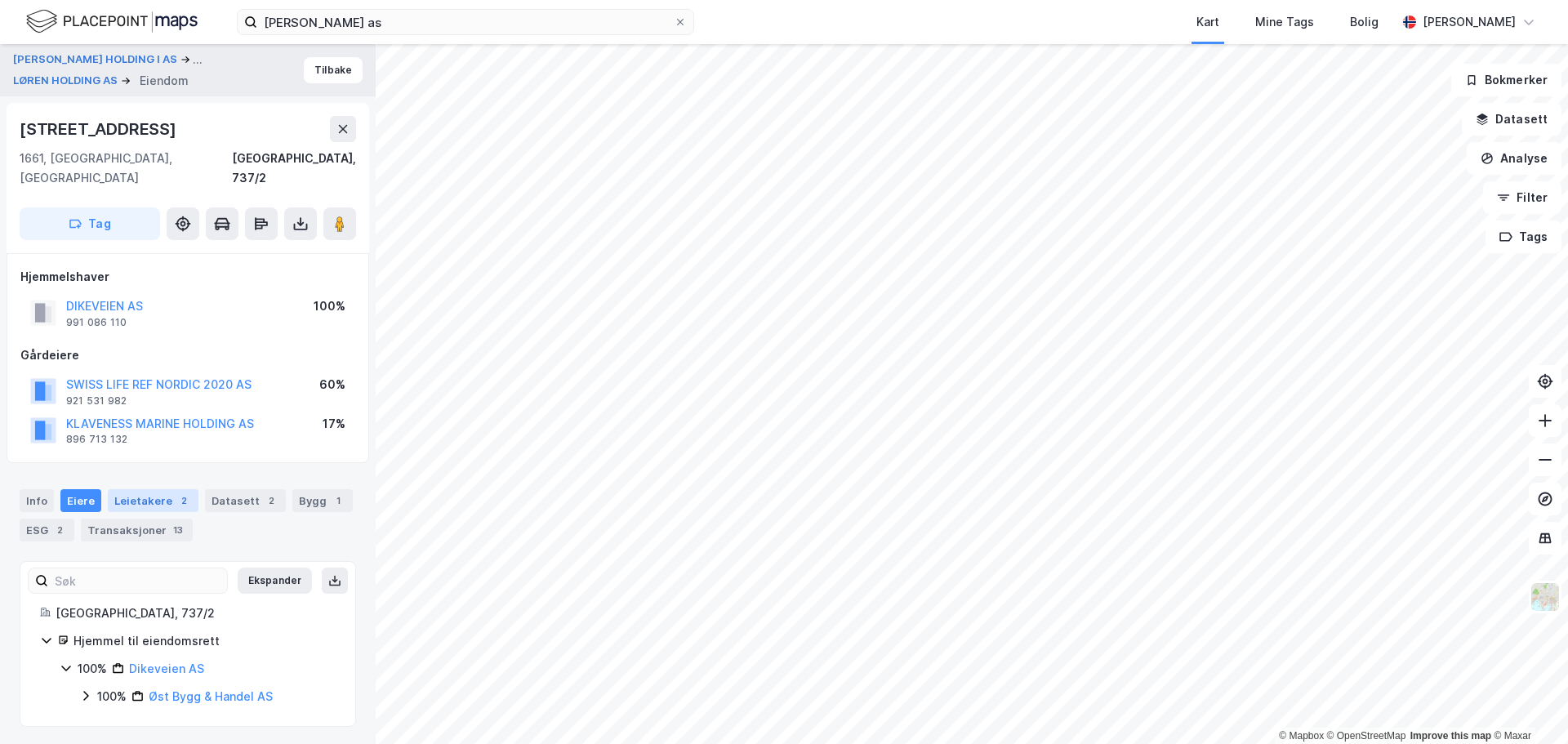
click at [143, 489] on div "Leietakere 2" at bounding box center [153, 500] width 90 height 23
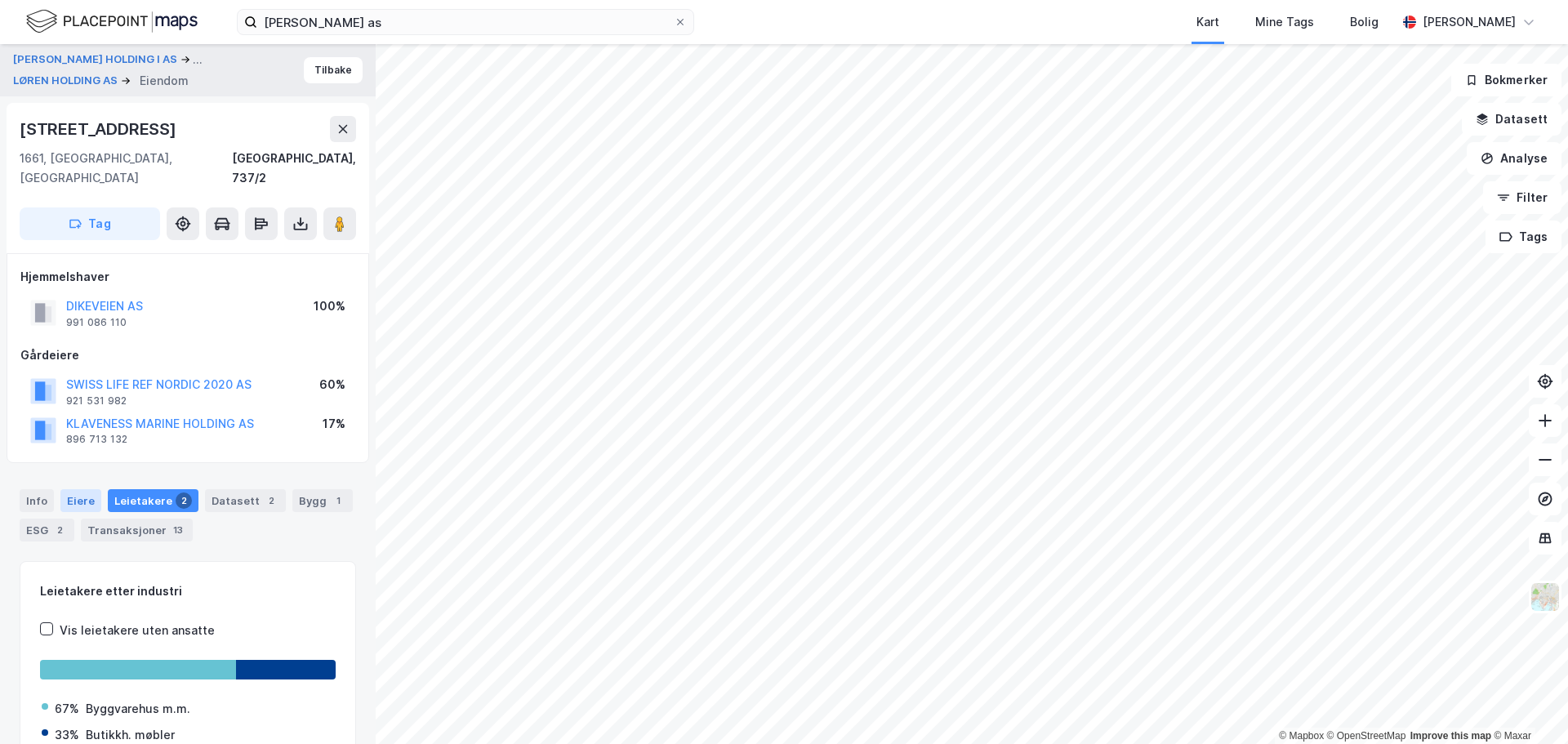
click at [79, 489] on div "Eiere" at bounding box center [80, 500] width 41 height 23
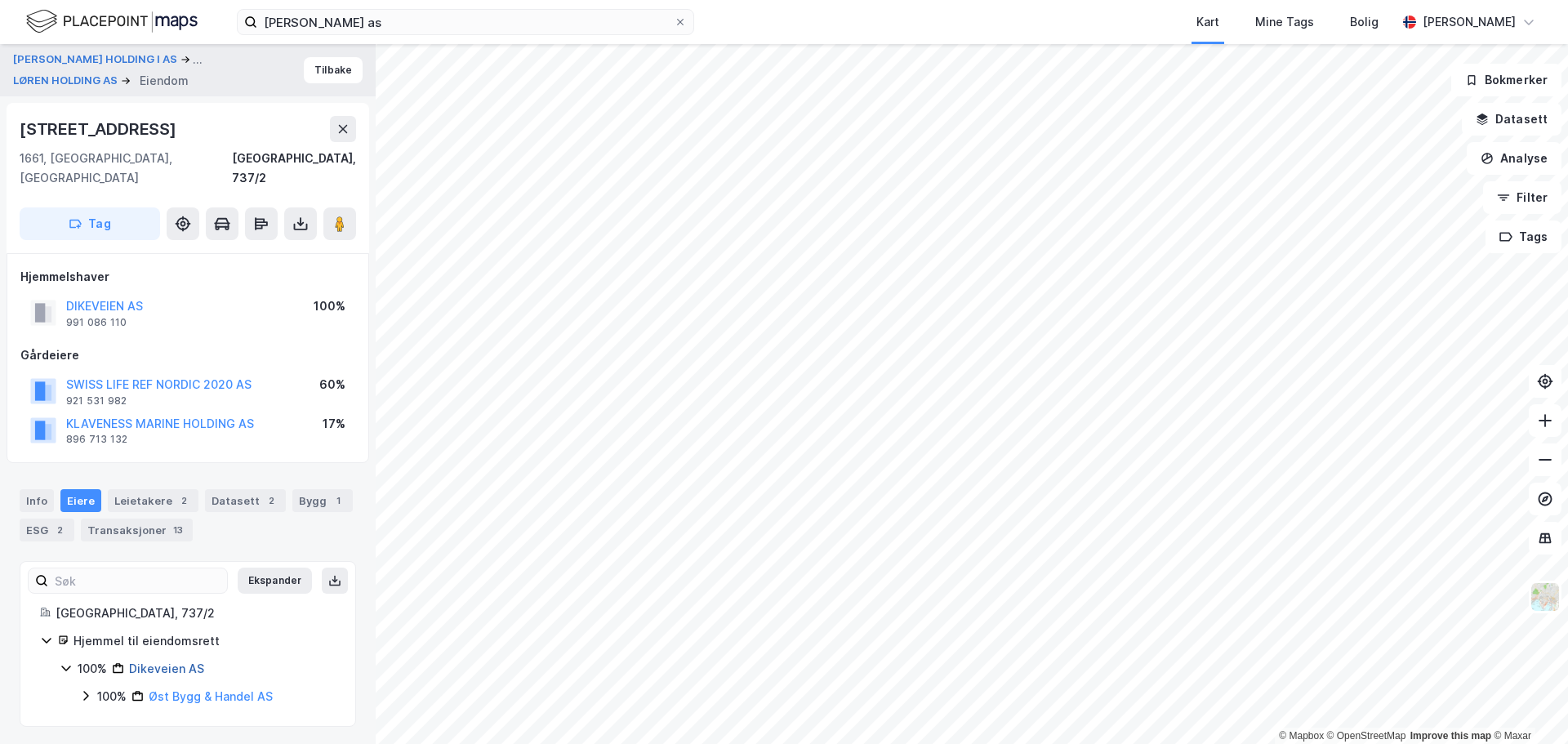
click at [188, 662] on link "Dikeveien AS" at bounding box center [166, 668] width 75 height 14
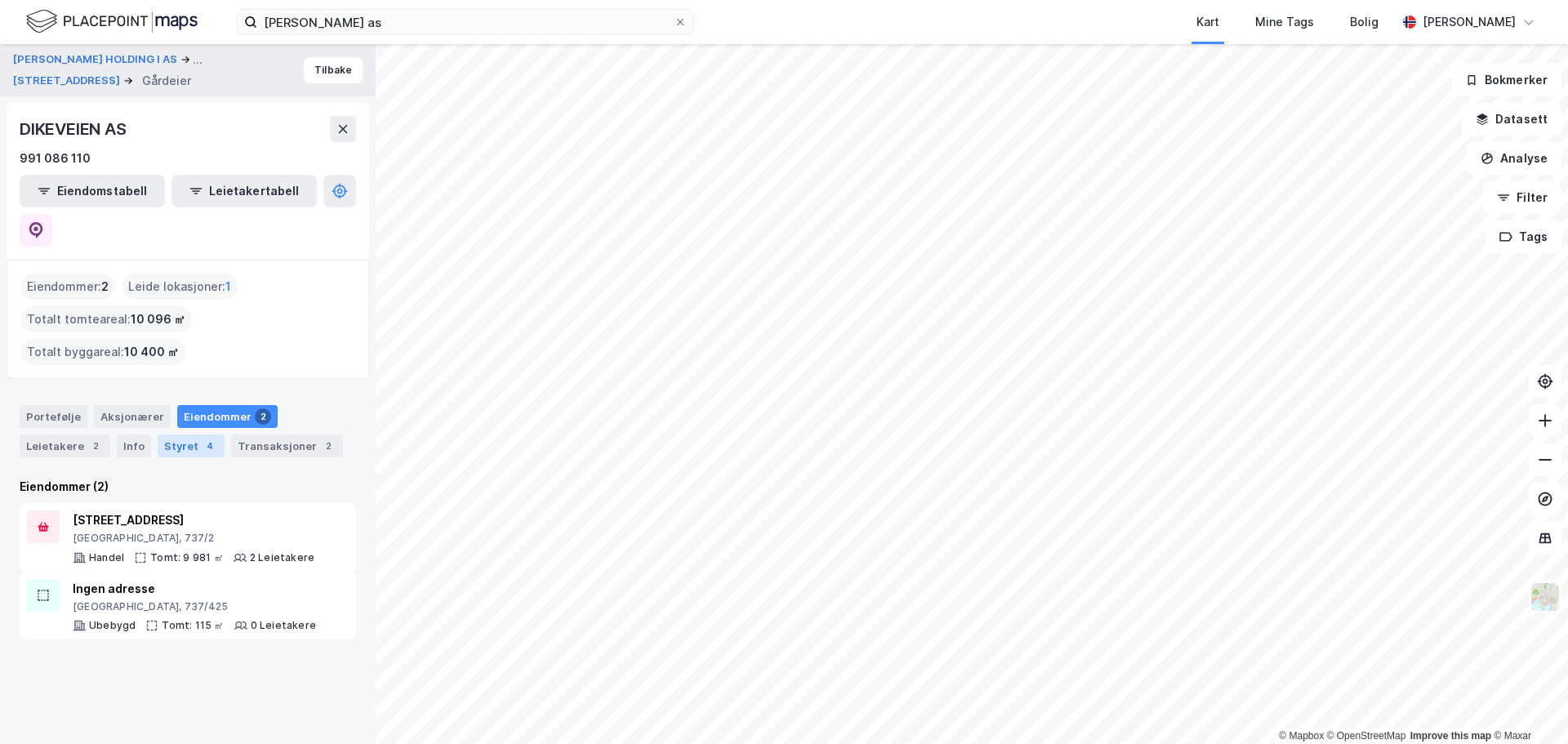
click at [166, 434] on div "Styret 4" at bounding box center [191, 445] width 67 height 23
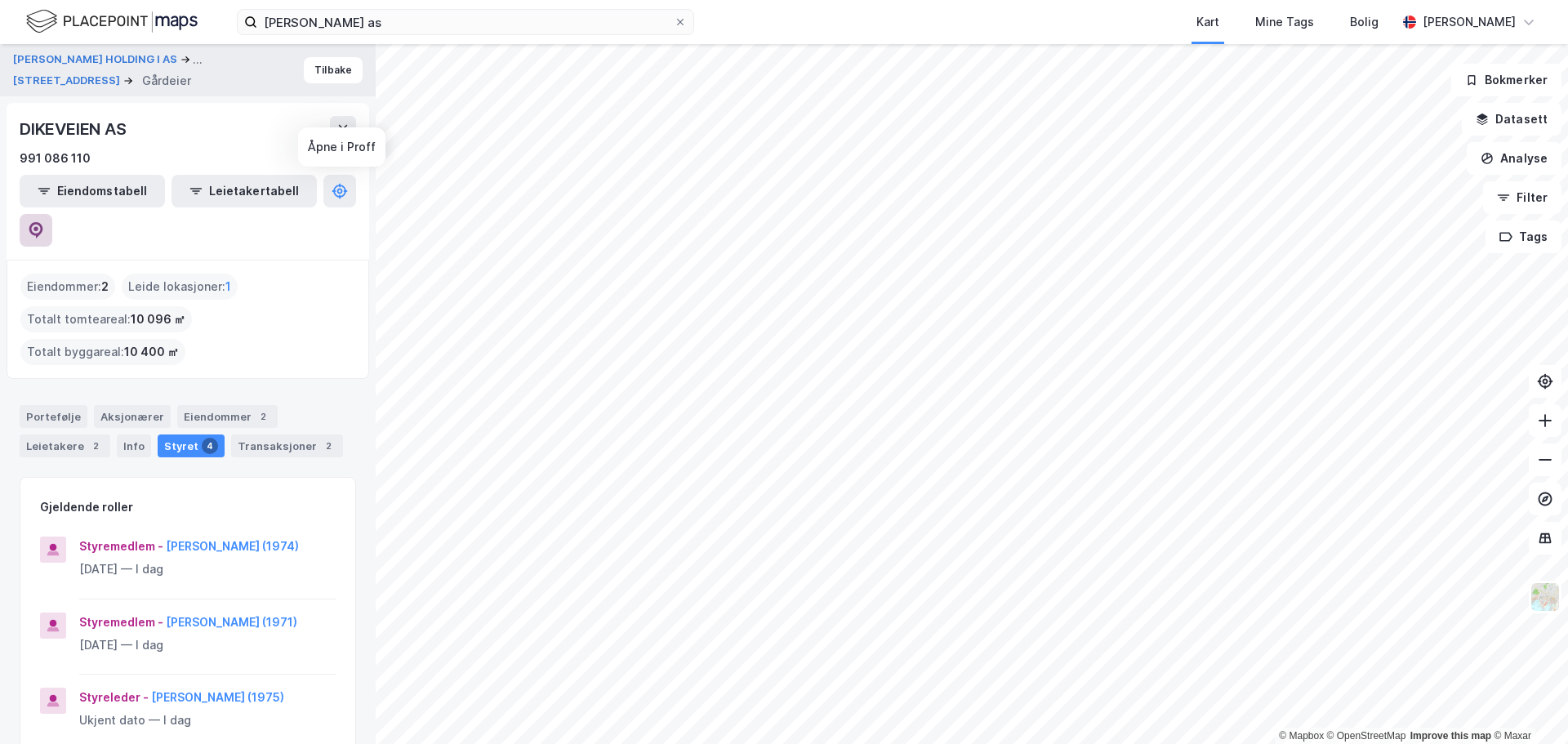
click at [52, 214] on button at bounding box center [36, 230] width 33 height 33
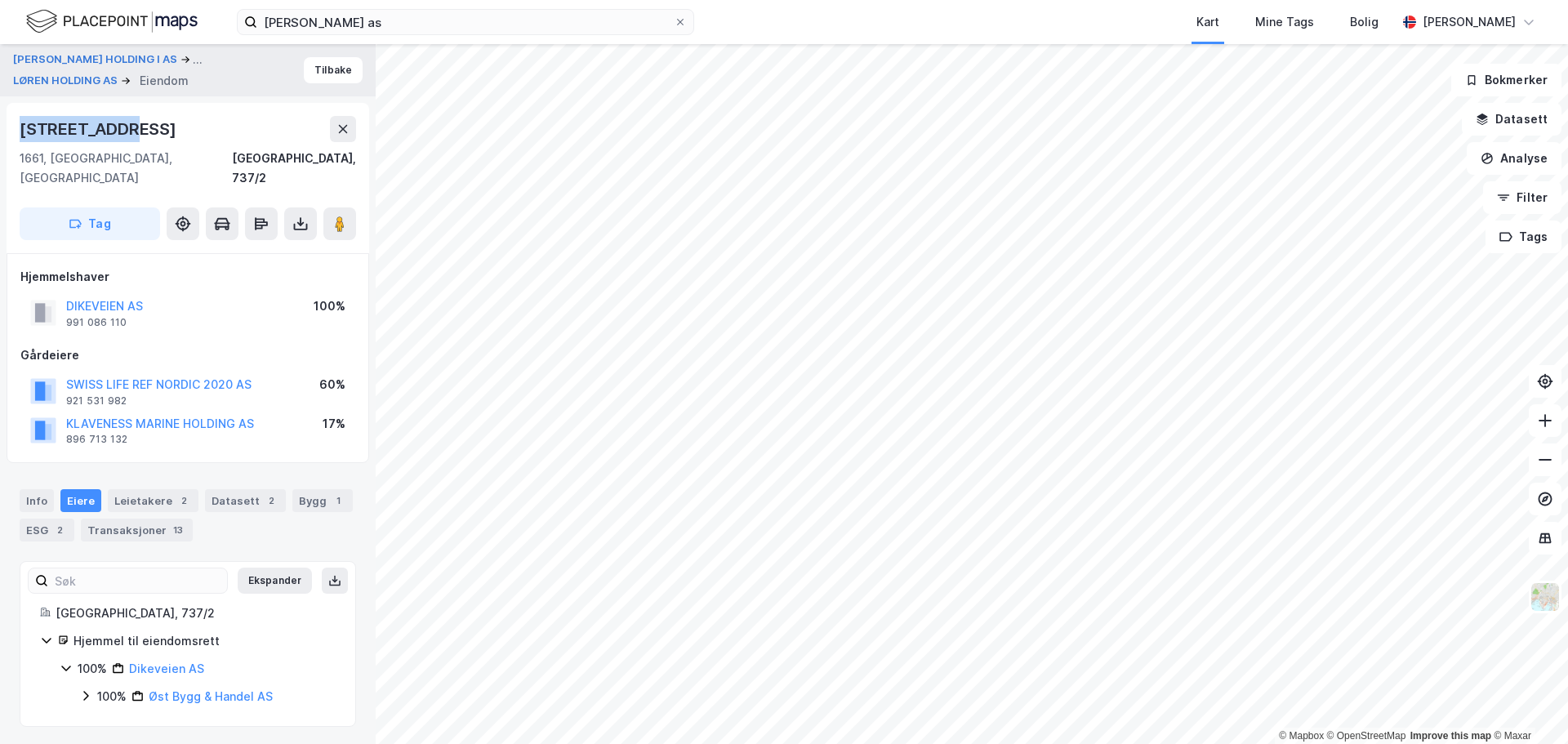
drag, startPoint x: 124, startPoint y: 128, endPoint x: 21, endPoint y: 124, distance: 103.1
click at [21, 124] on div "[STREET_ADDRESS]" at bounding box center [188, 128] width 337 height 26
copy div "[STREET_ADDRESS]"
click at [0, 0] on button "SWISS LIFE REF NORDIC 2020 AS" at bounding box center [0, 0] width 0 height 0
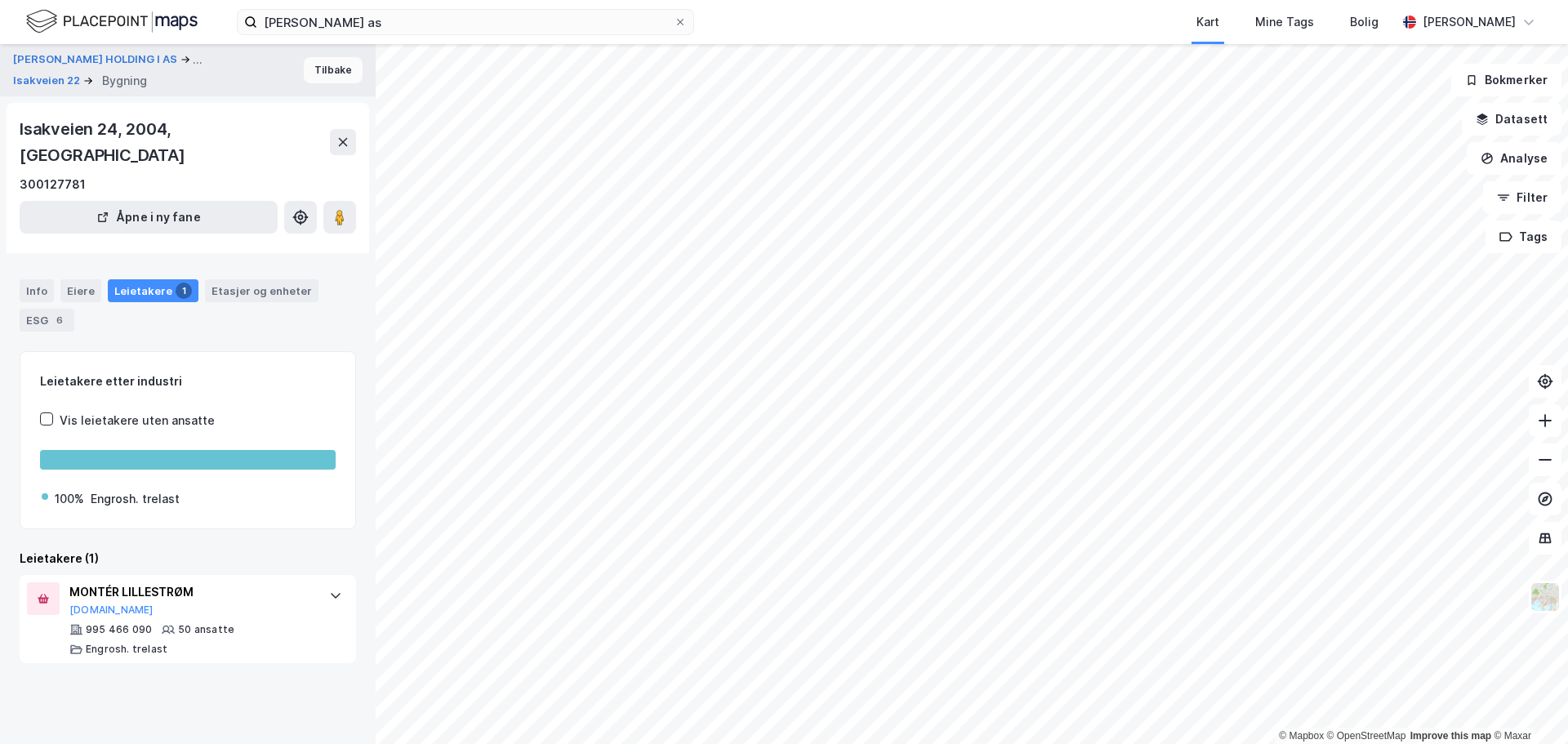
click at [321, 68] on button "Tilbake" at bounding box center [332, 70] width 59 height 26
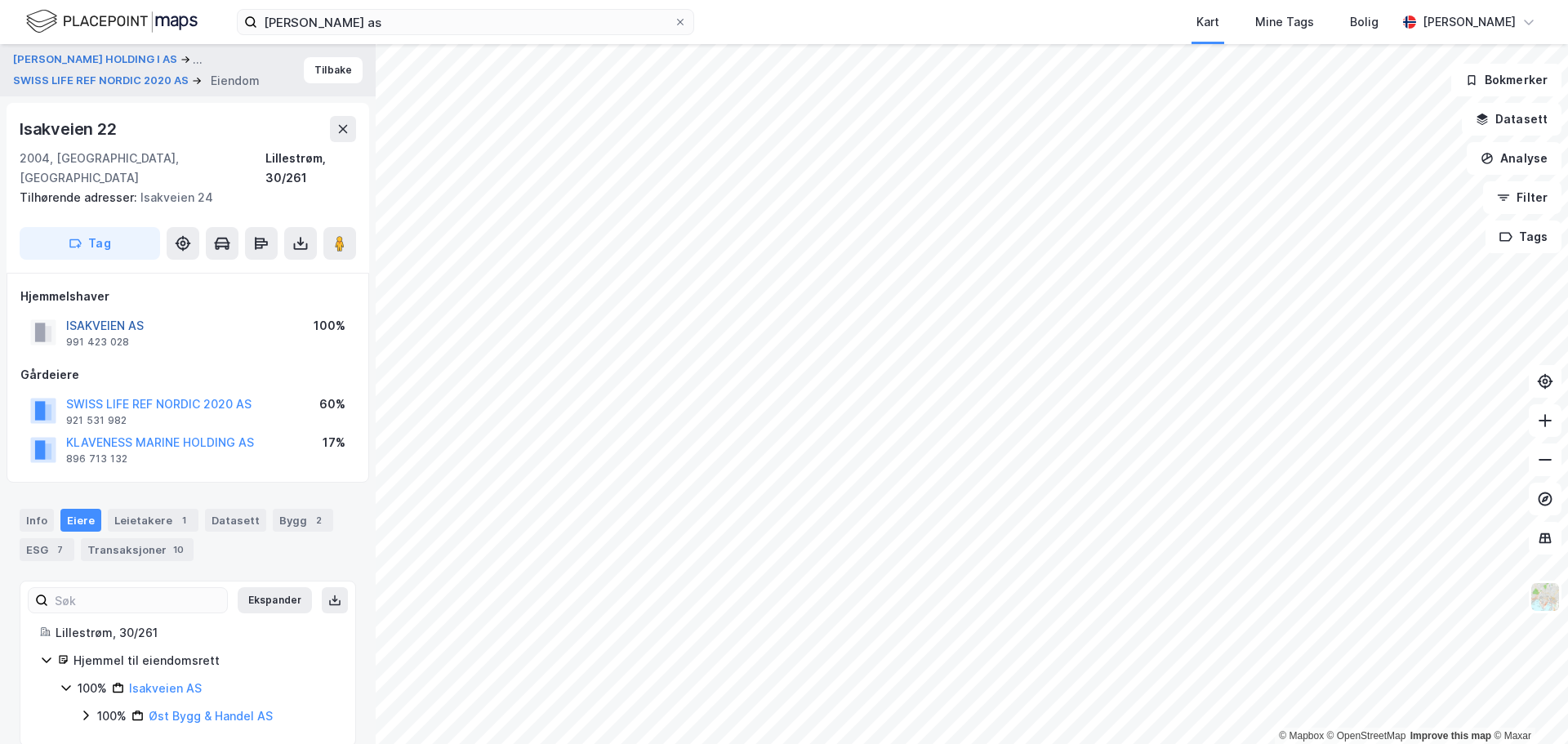
click at [0, 0] on button "ISAKVEIEN AS" at bounding box center [0, 0] width 0 height 0
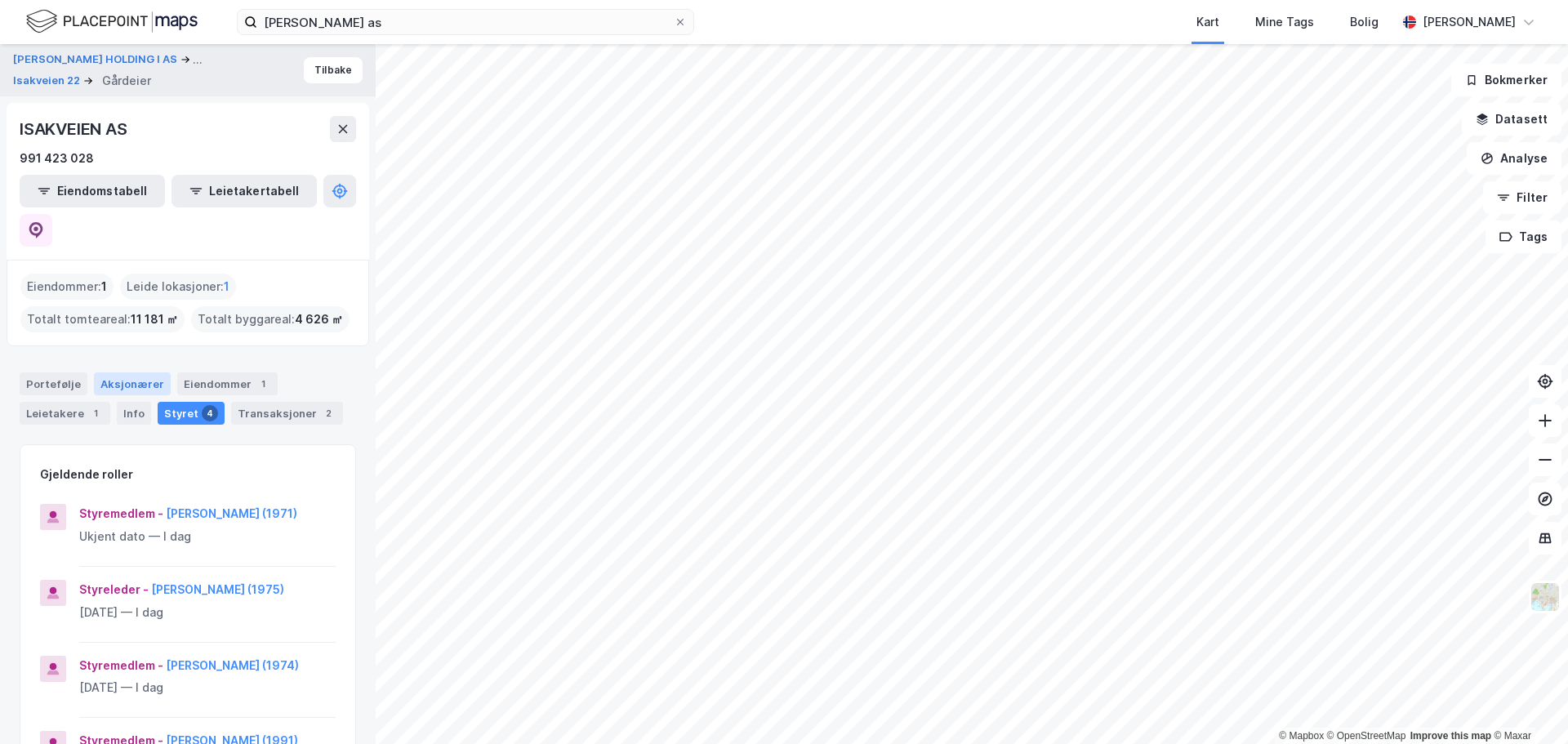
click at [136, 372] on div "Aksjonærer" at bounding box center [132, 383] width 77 height 23
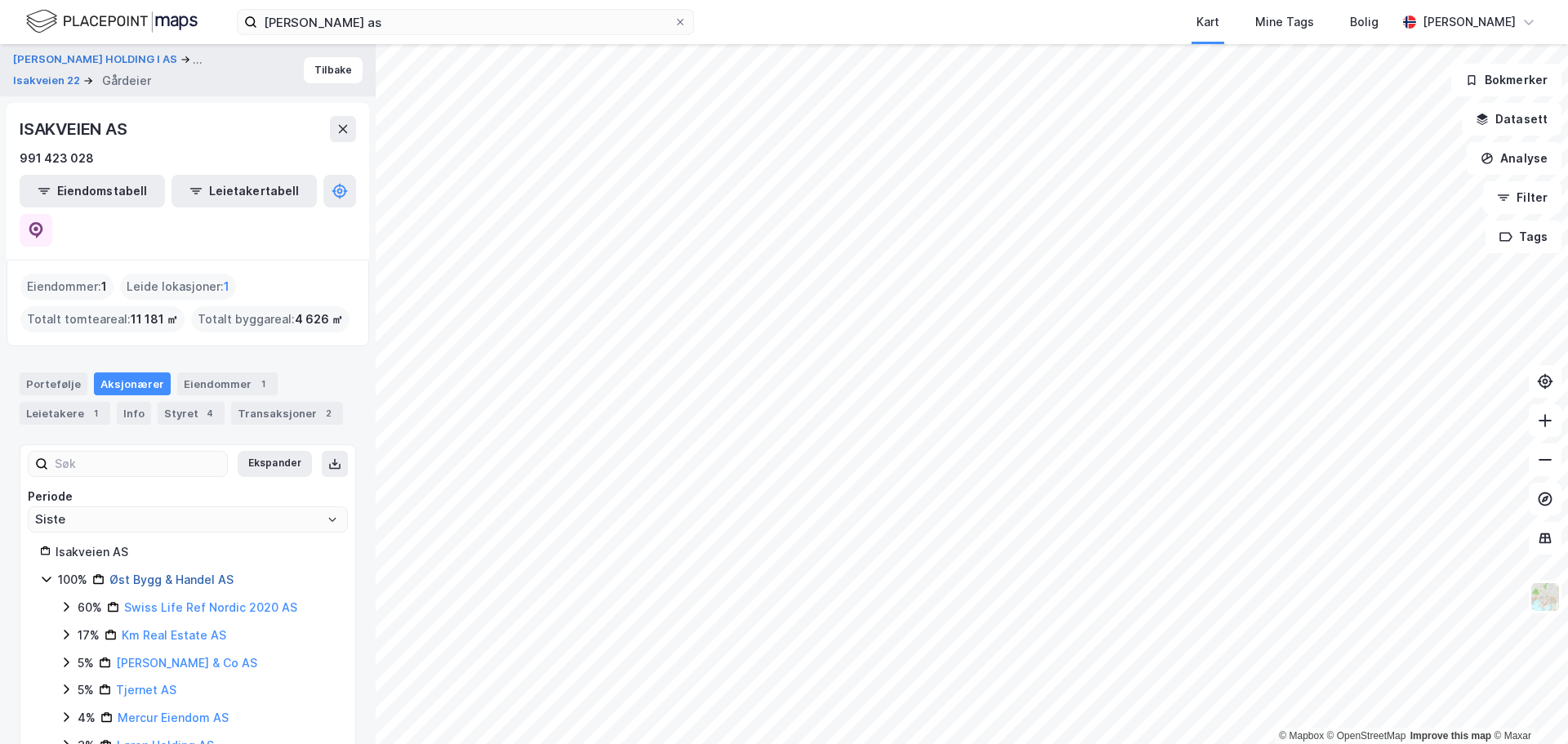
click at [152, 572] on link "Øst Bygg & Handel AS" at bounding box center [171, 579] width 124 height 14
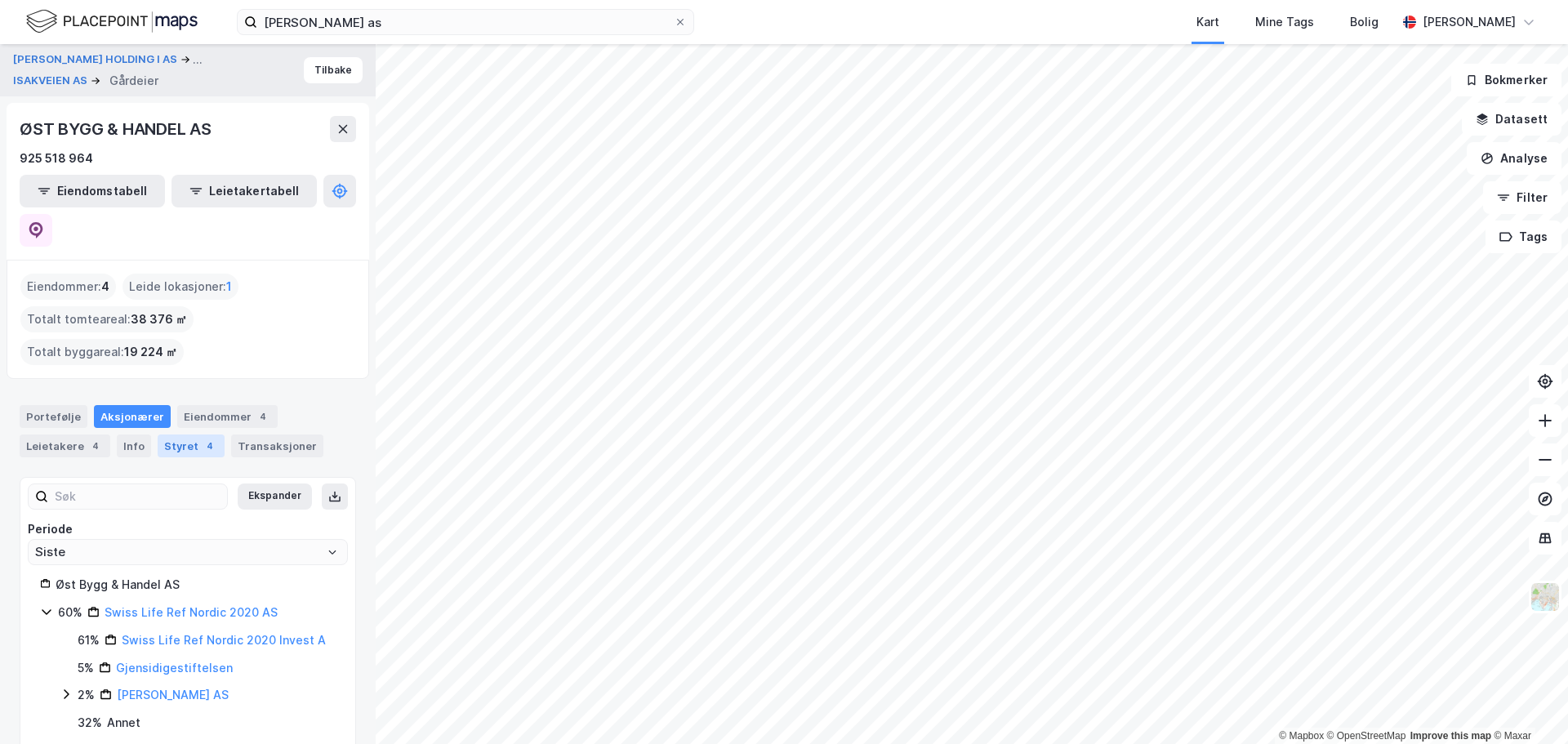
click at [182, 434] on div "Styret 4" at bounding box center [191, 445] width 67 height 23
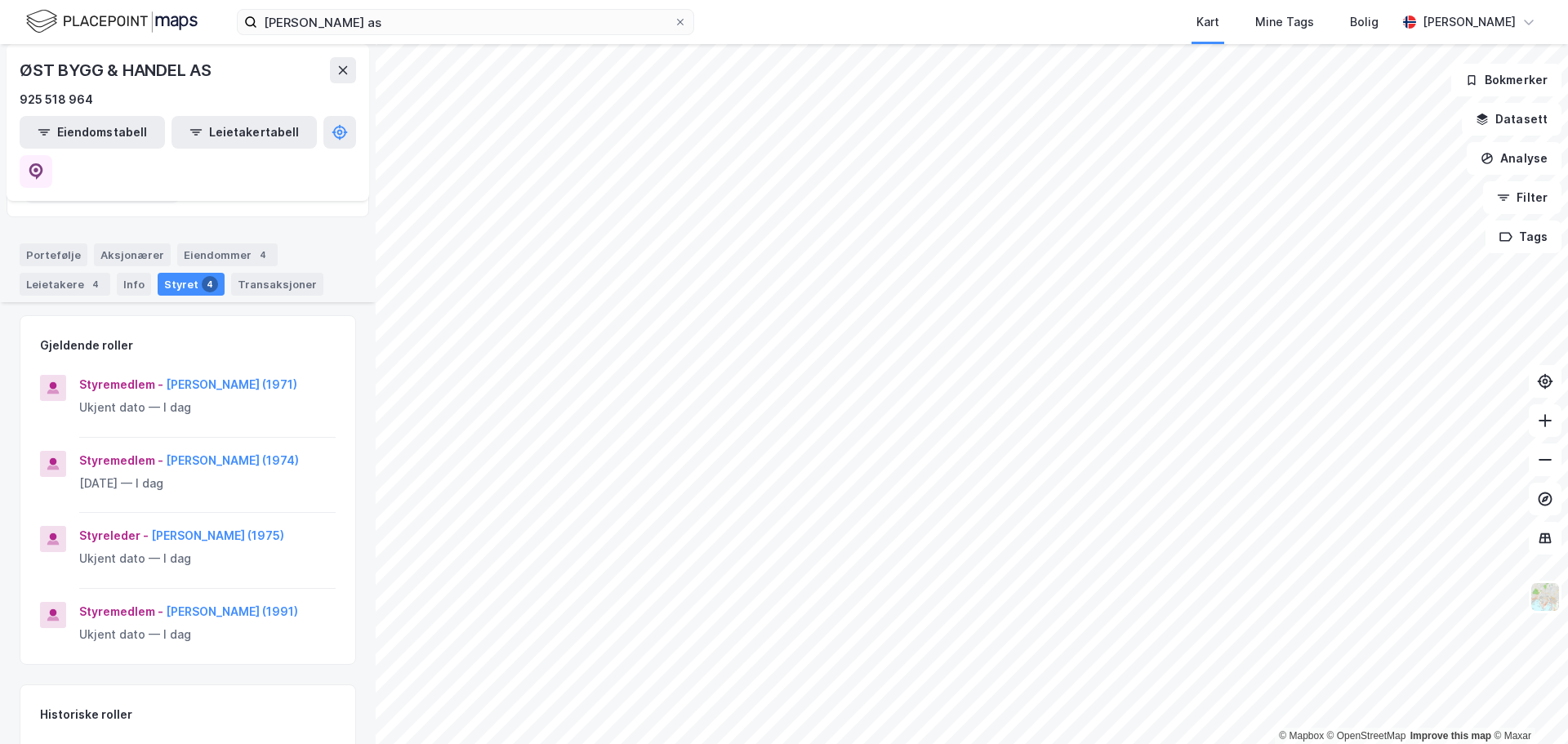
scroll to position [163, 0]
click at [44, 163] on icon at bounding box center [36, 172] width 16 height 16
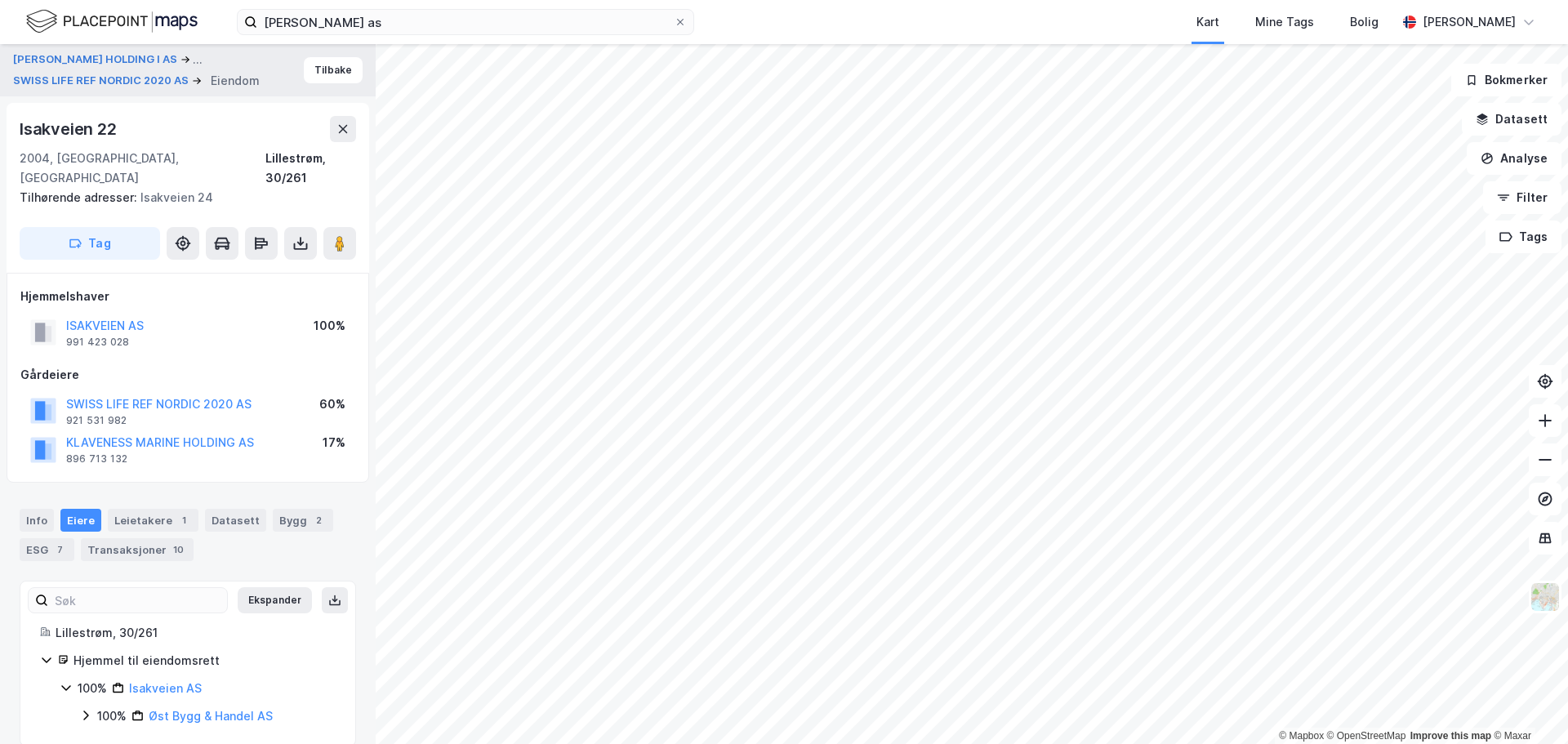
scroll to position [3, 0]
drag, startPoint x: 102, startPoint y: 126, endPoint x: 21, endPoint y: 126, distance: 81.0
click at [21, 126] on div "Isakveien 22" at bounding box center [188, 126] width 337 height 26
copy div "Isakveien 22"
click at [328, 78] on button "Tilbake" at bounding box center [332, 68] width 59 height 26
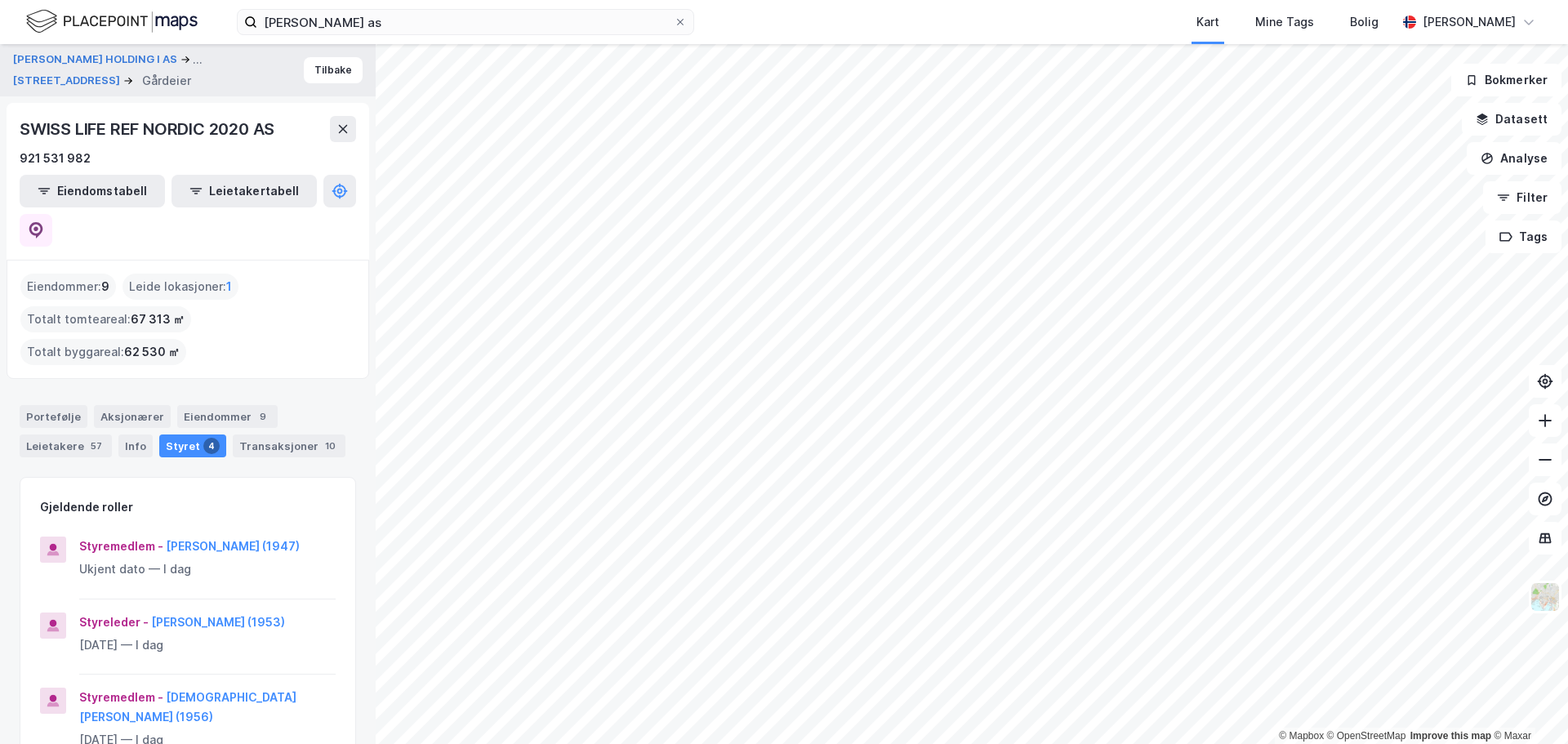
click at [328, 78] on button "Tilbake" at bounding box center [332, 70] width 59 height 26
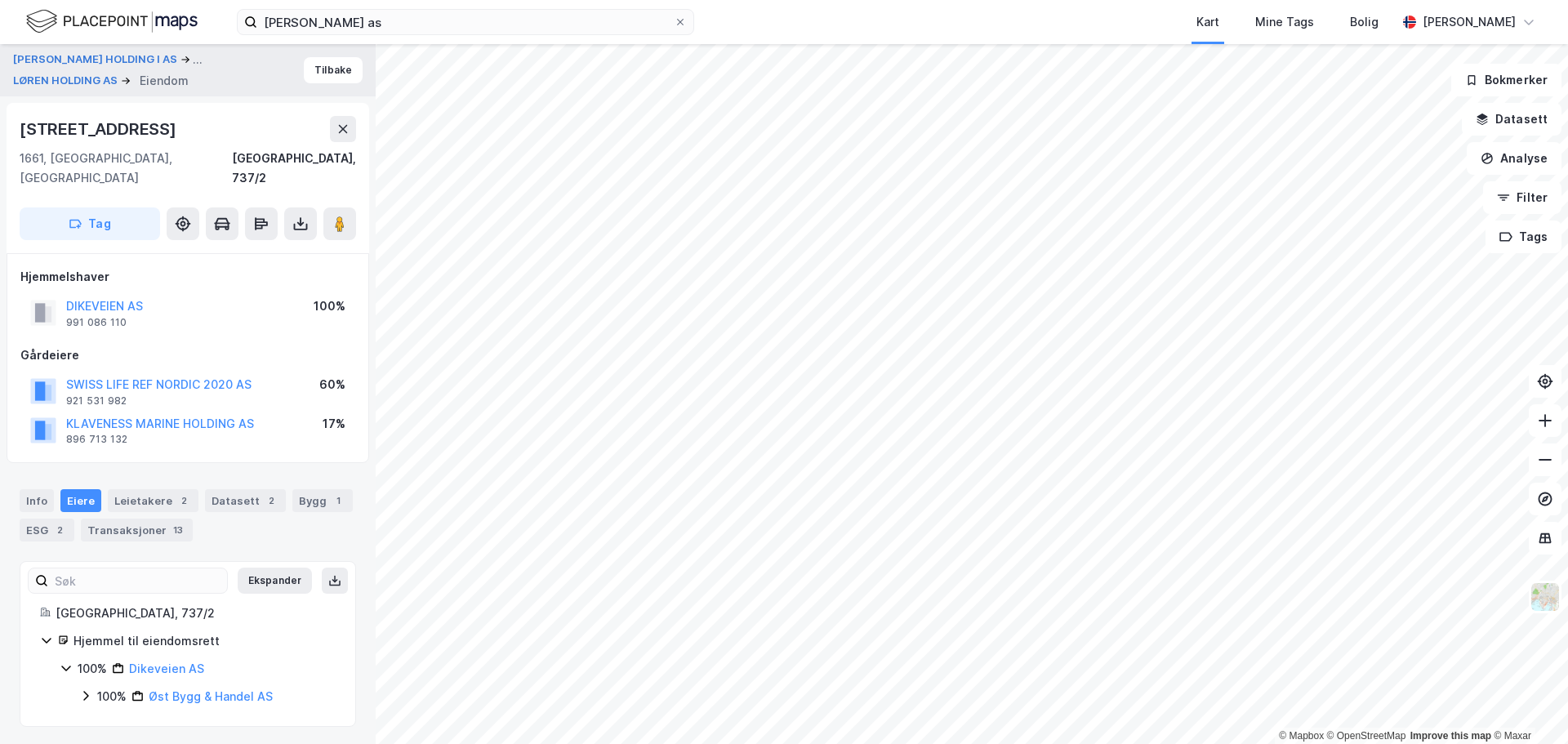
click at [328, 78] on button "Tilbake" at bounding box center [332, 70] width 59 height 26
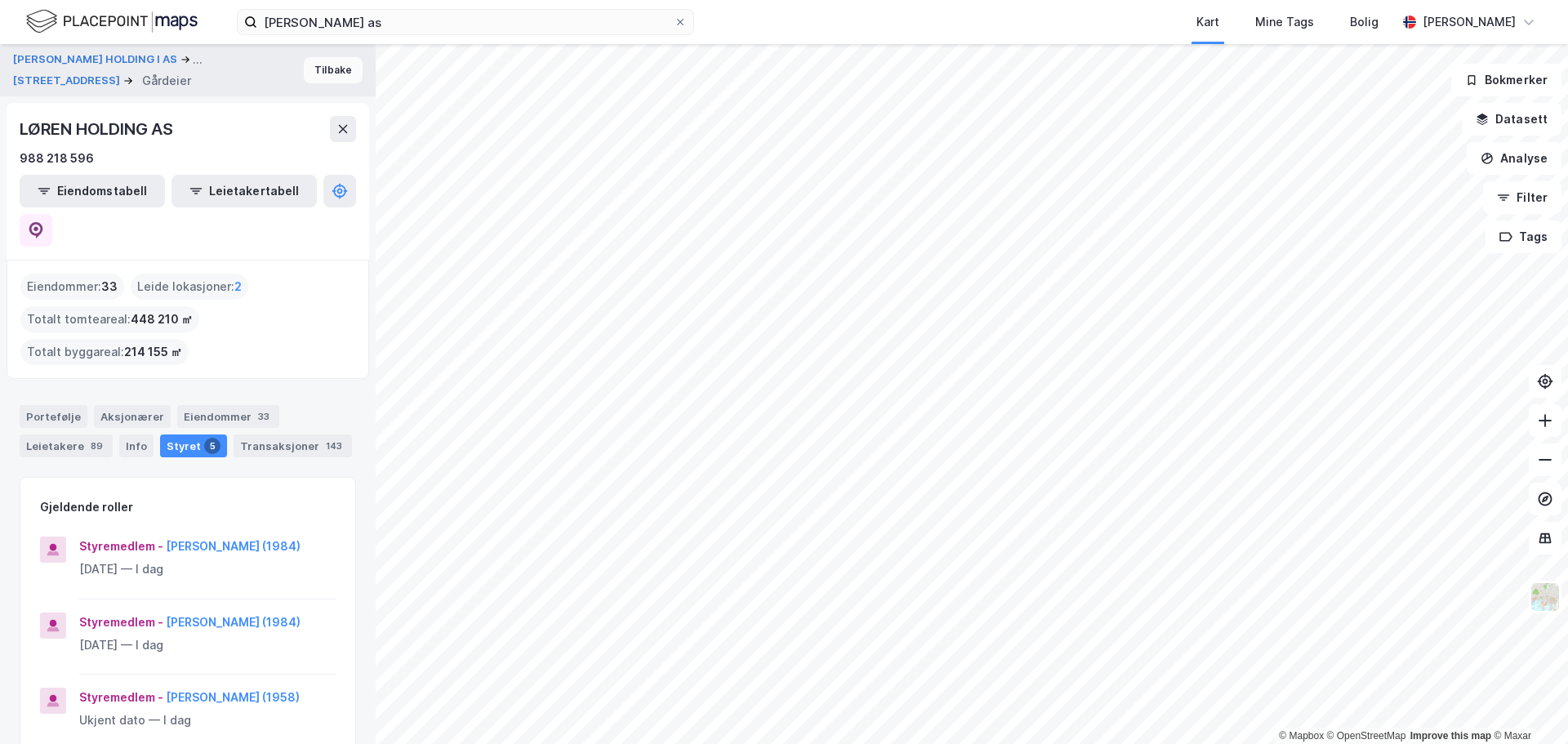
click at [324, 76] on button "Tilbake" at bounding box center [332, 70] width 59 height 26
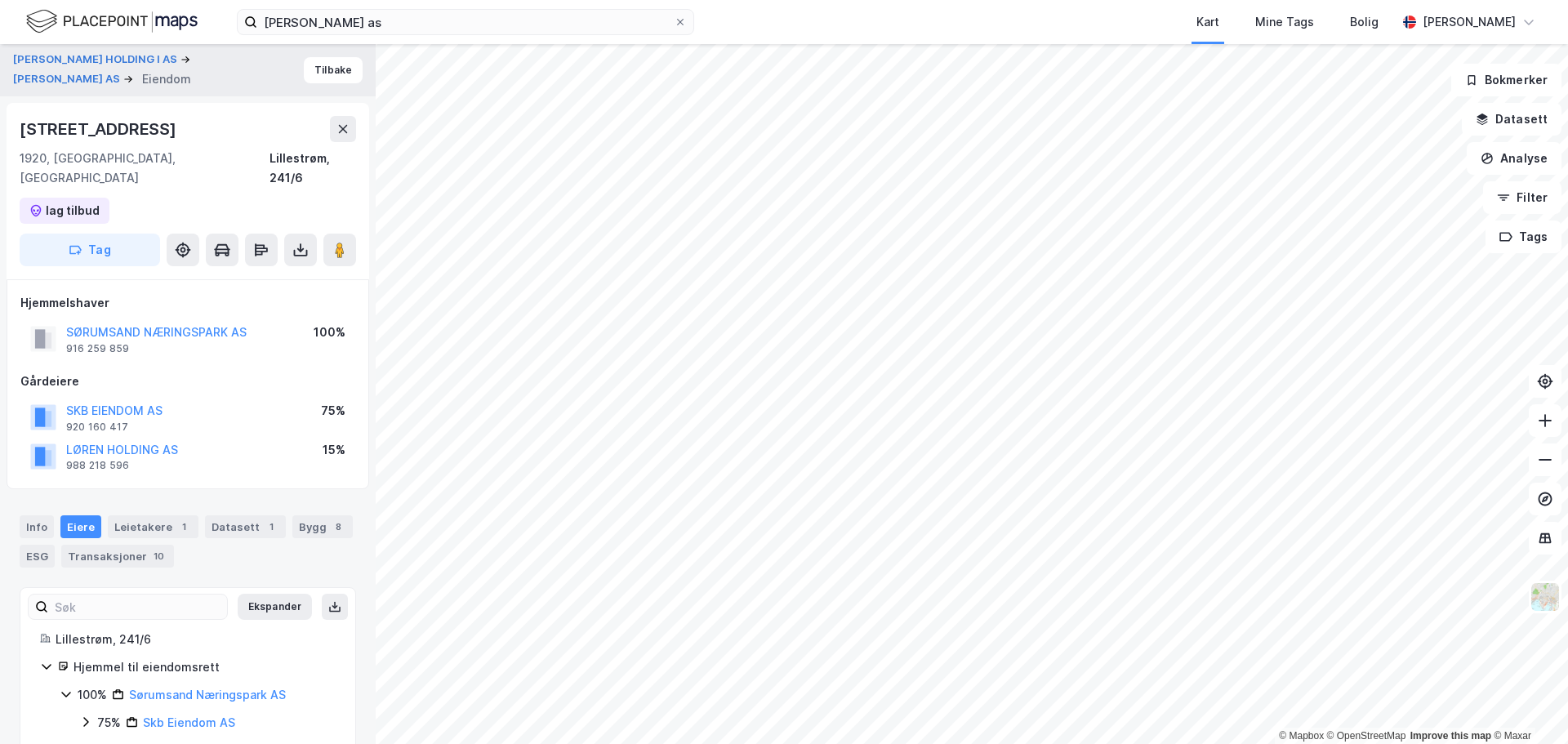
scroll to position [3, 0]
click at [324, 76] on button "Tilbake" at bounding box center [332, 68] width 59 height 26
